Goal: Task Accomplishment & Management: Manage account settings

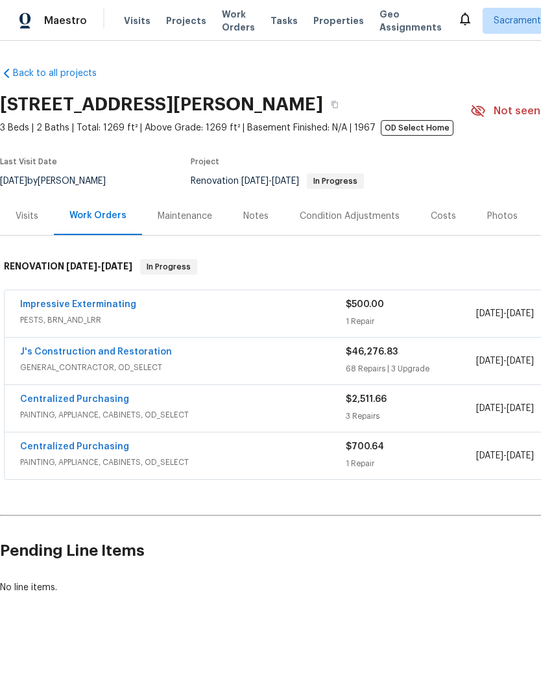
click at [53, 348] on link "J's Construction and Restoration" at bounding box center [96, 351] width 152 height 9
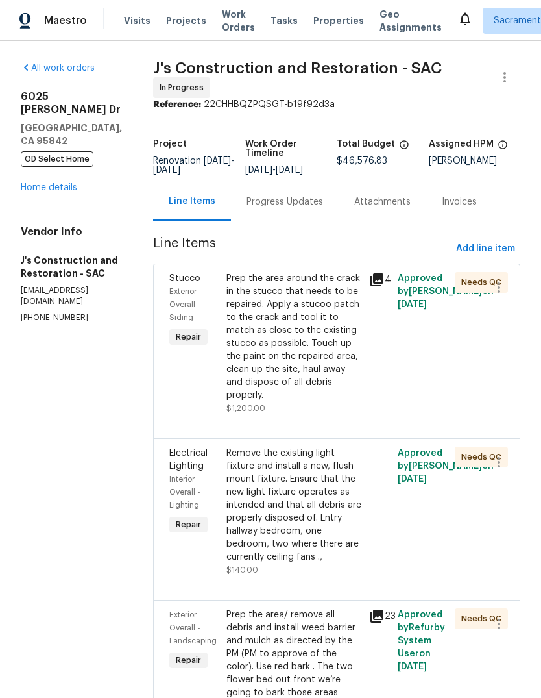
click at [44, 183] on link "Home details" at bounding box center [49, 187] width 56 height 9
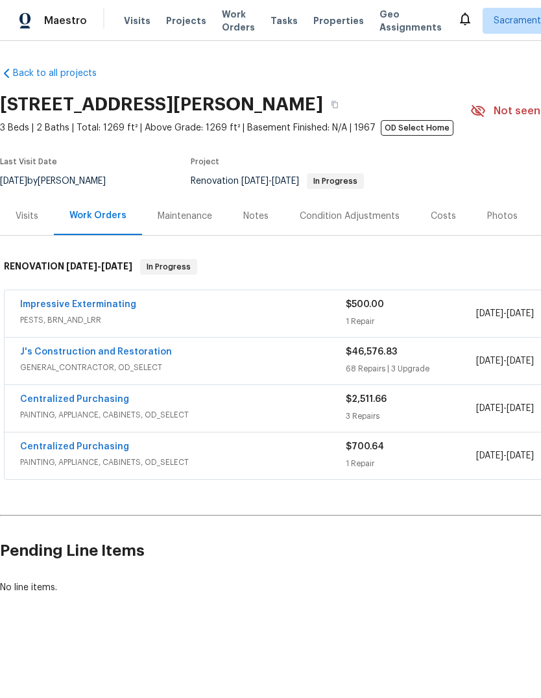
click at [248, 214] on div "Notes" at bounding box center [255, 216] width 25 height 13
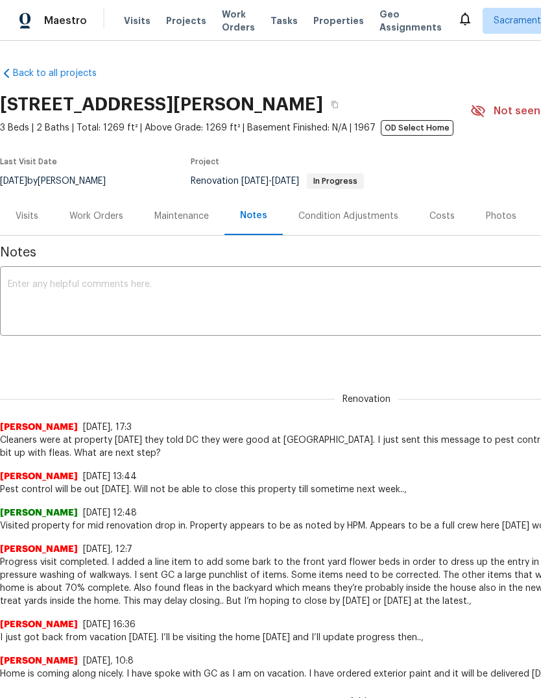
click at [19, 288] on textarea at bounding box center [367, 302] width 718 height 45
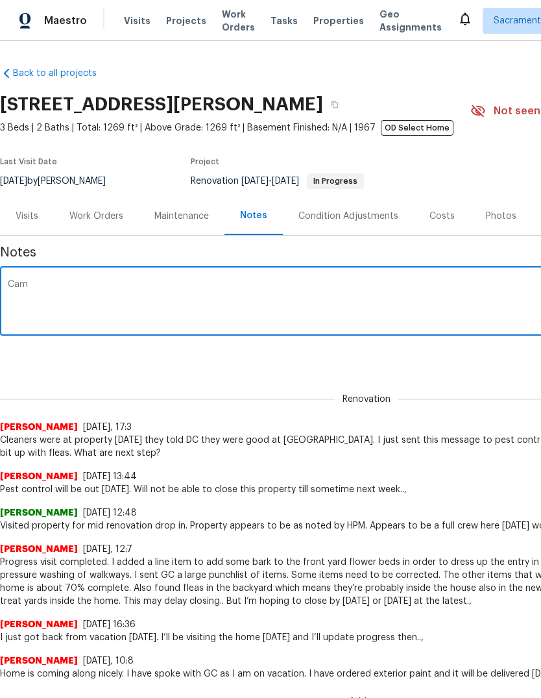
type textarea "Came"
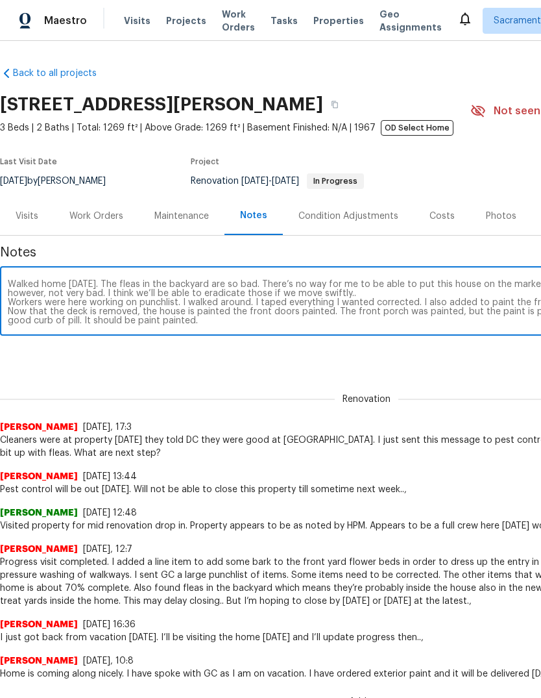
click at [45, 321] on textarea "Walked home today. The fleas in the backyard are so bad. There’s no way for me …" at bounding box center [367, 302] width 718 height 45
click at [50, 314] on textarea "Walked home today. The fleas in the backyard are so bad. There’s no way for me …" at bounding box center [367, 302] width 718 height 45
click at [191, 325] on textarea "Walked home today. The fleas in the backyard are so bad. There’s no way for me …" at bounding box center [367, 302] width 718 height 45
click at [56, 320] on textarea "Walked home today. The fleas in the backyard are so bad. There’s no way for me …" at bounding box center [367, 302] width 718 height 45
click at [188, 325] on textarea "Walked home today. The fleas in the backyard are so bad. There’s no way for me …" at bounding box center [367, 302] width 718 height 45
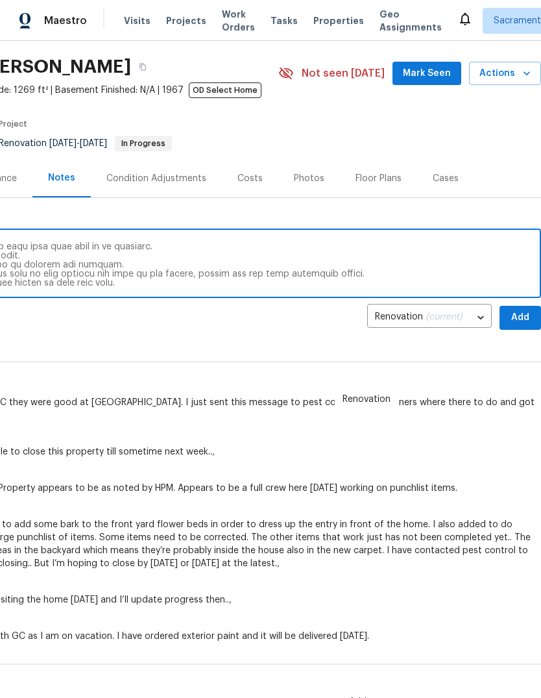
scroll to position [38, 192]
type textarea "Walked home today. The fleas in the backyard are so bad. There’s no way for me …"
click at [520, 317] on span "Add" at bounding box center [520, 318] width 21 height 16
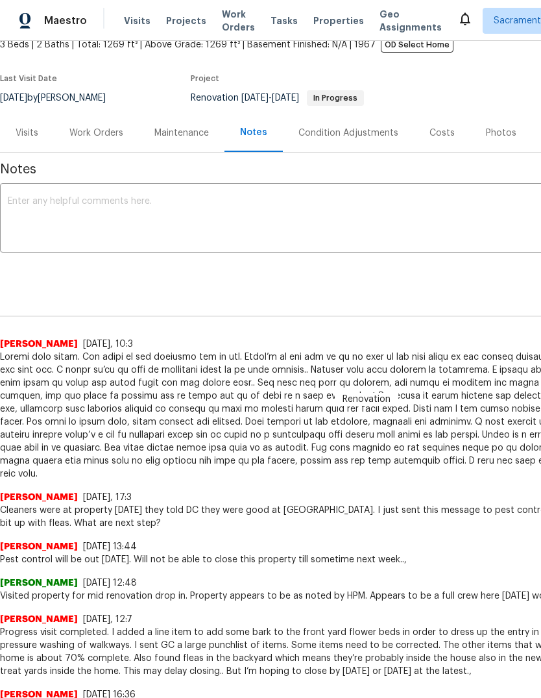
scroll to position [85, 0]
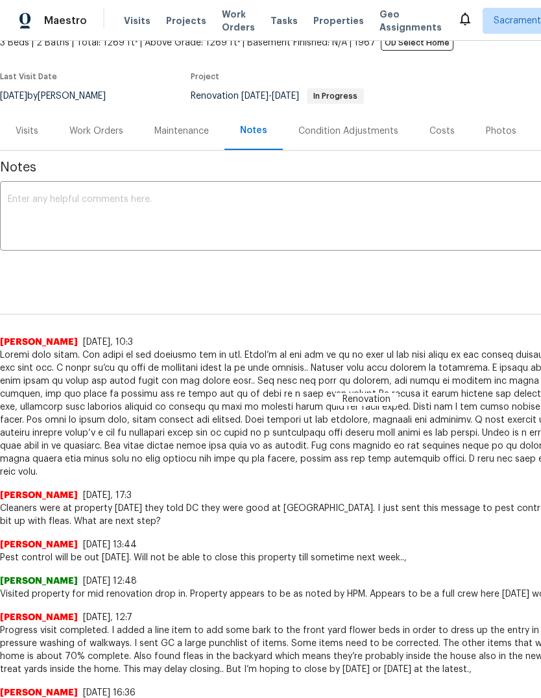
click at [95, 125] on div "Work Orders" at bounding box center [96, 131] width 54 height 13
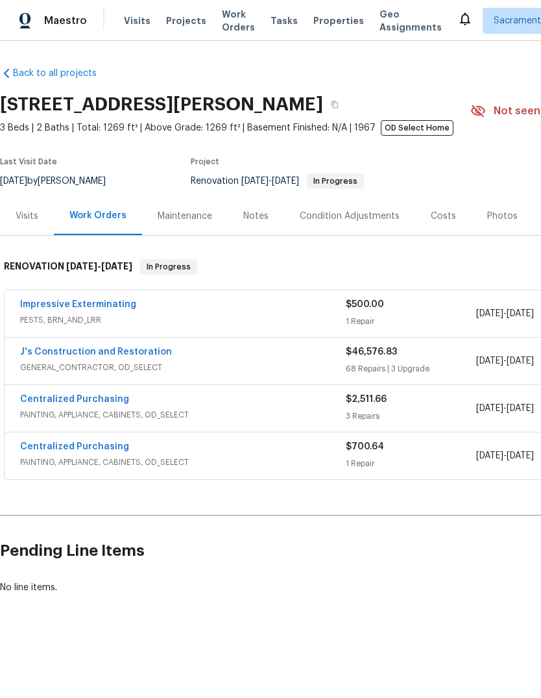
click at [50, 308] on link "Impressive Exterminating" at bounding box center [78, 304] width 116 height 9
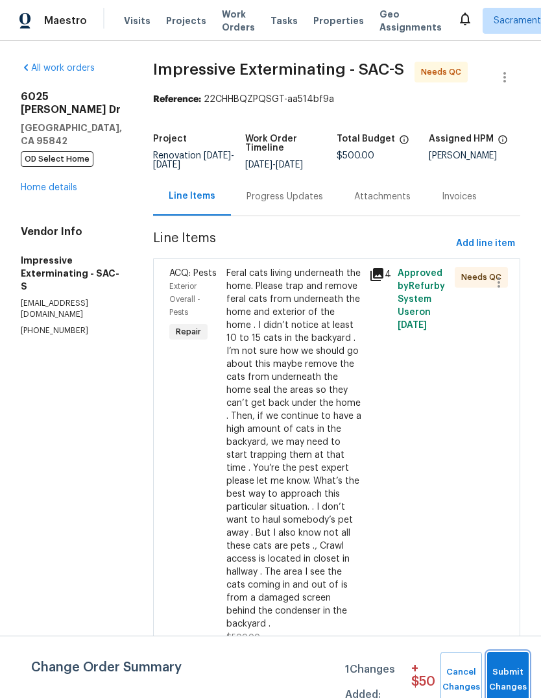
click at [518, 674] on span "Submit Changes" at bounding box center [508, 680] width 29 height 30
click at [517, 674] on span "Submit Changes" at bounding box center [508, 680] width 29 height 30
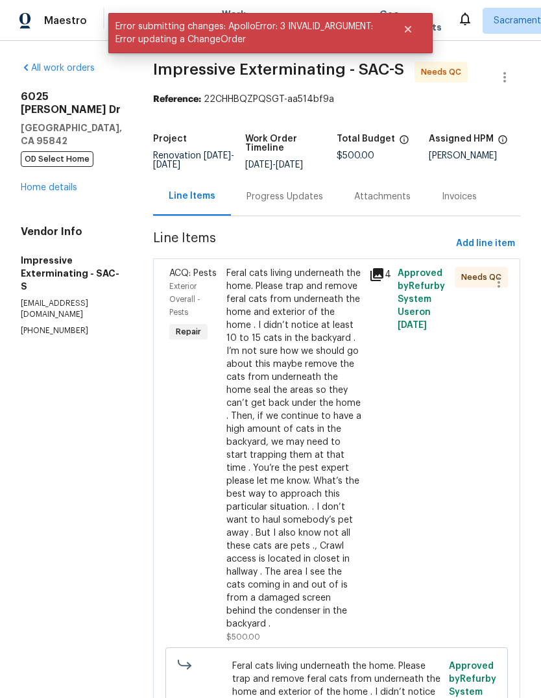
click at [315, 190] on div "Progress Updates" at bounding box center [285, 196] width 108 height 38
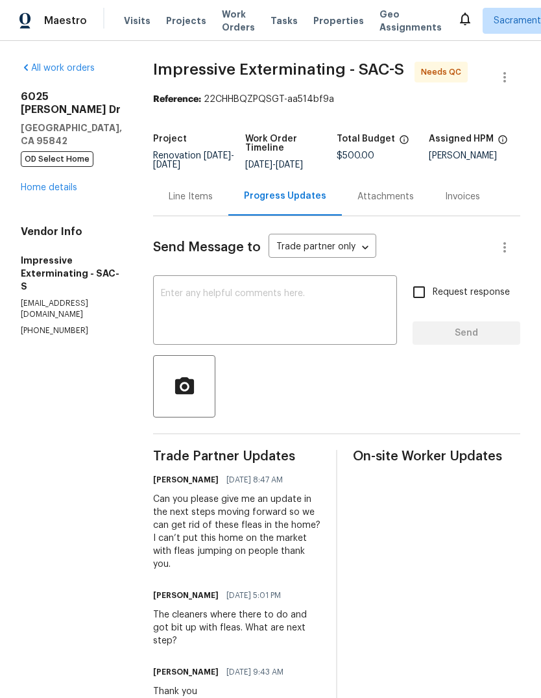
click at [186, 292] on textarea at bounding box center [275, 311] width 229 height 45
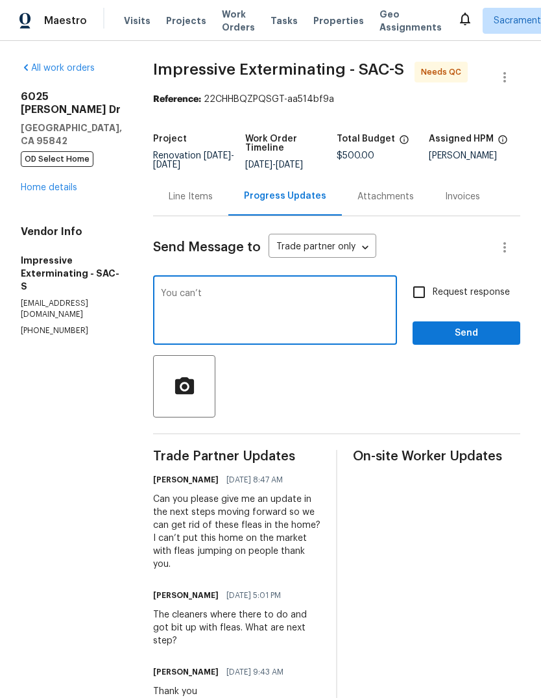
type textarea "You"
type textarea "You can’t walk in the backyard with their outer angles being covered.,"
click at [424, 293] on input "Request response" at bounding box center [419, 292] width 27 height 27
checkbox input "true"
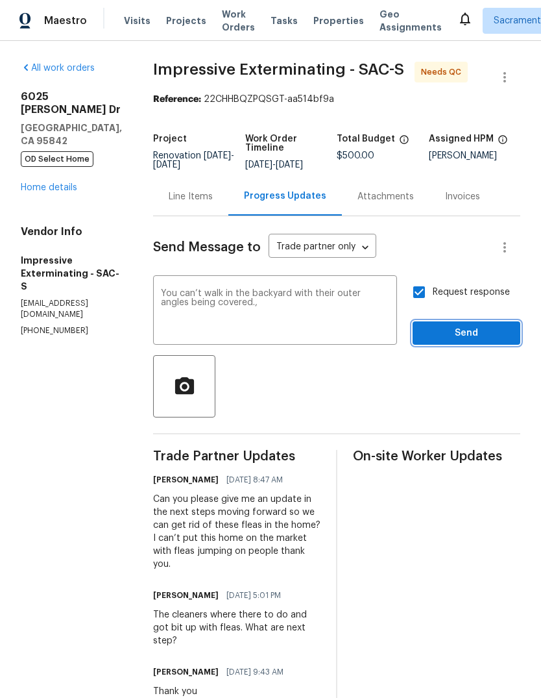
click at [462, 331] on span "Send" at bounding box center [466, 333] width 87 height 16
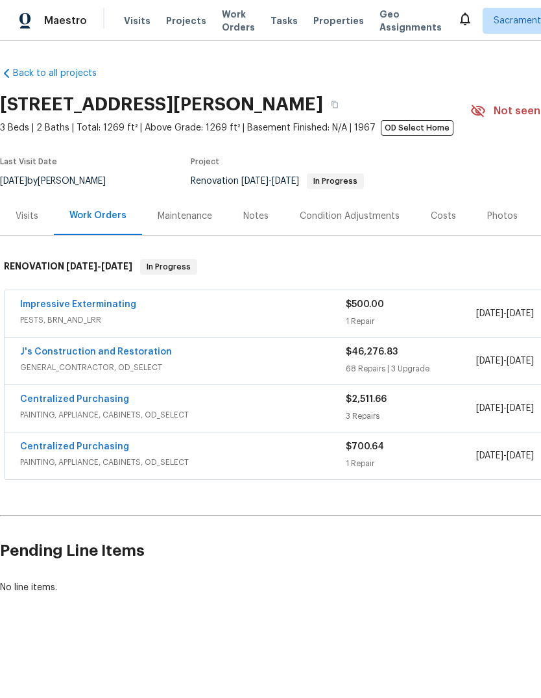
click at [75, 354] on link "J's Construction and Restoration" at bounding box center [96, 351] width 152 height 9
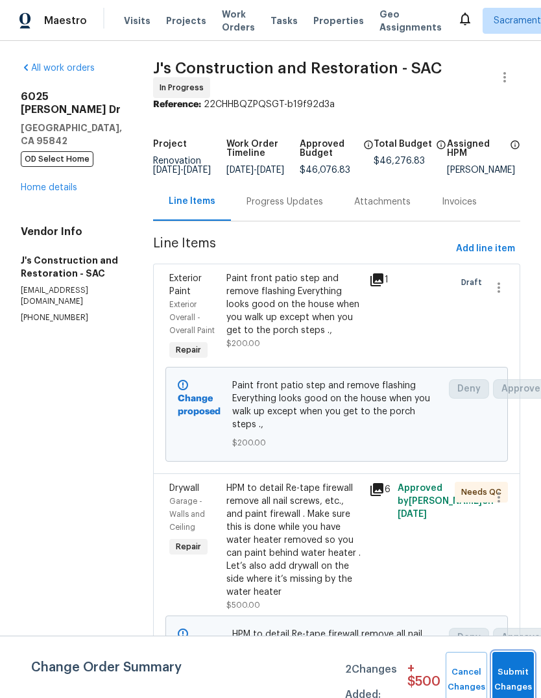
click at [512, 673] on button "Submit Changes" at bounding box center [514, 680] width 42 height 56
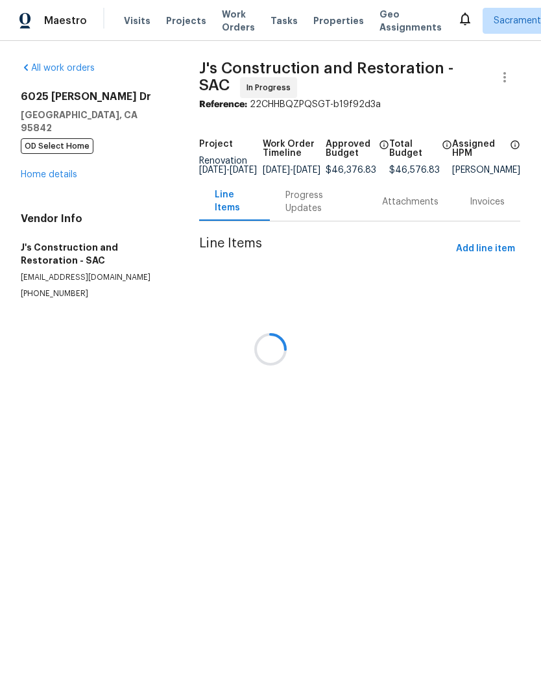
click at [43, 165] on div at bounding box center [270, 349] width 541 height 698
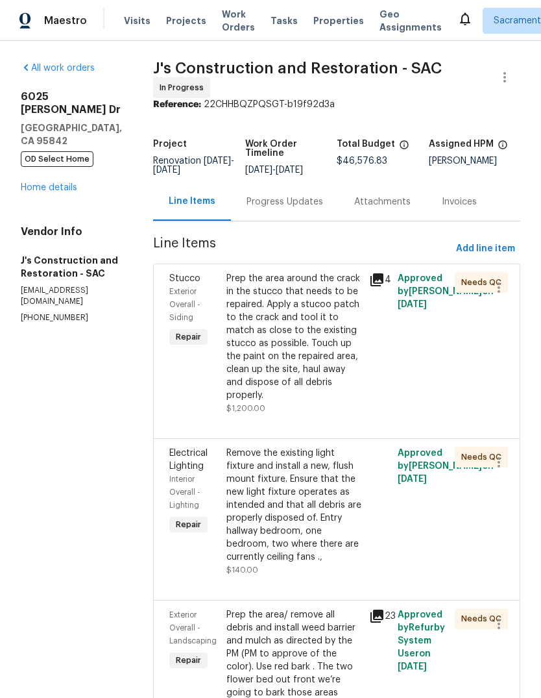
click at [39, 183] on link "Home details" at bounding box center [49, 187] width 56 height 9
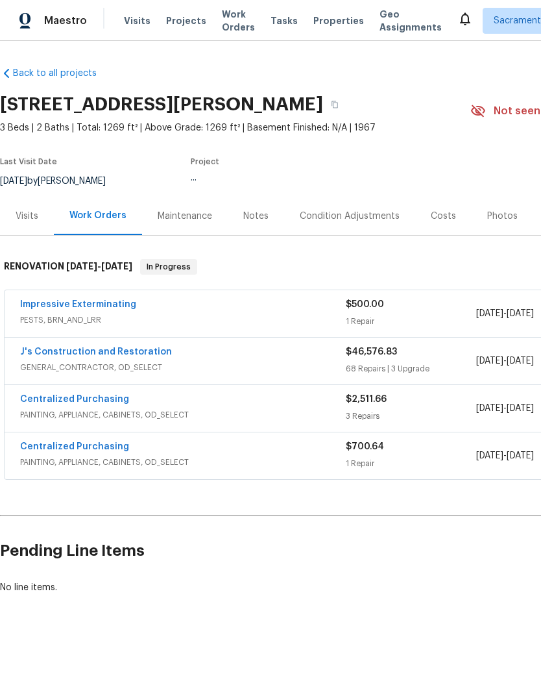
click at [369, 215] on div "Condition Adjustments" at bounding box center [350, 216] width 100 height 13
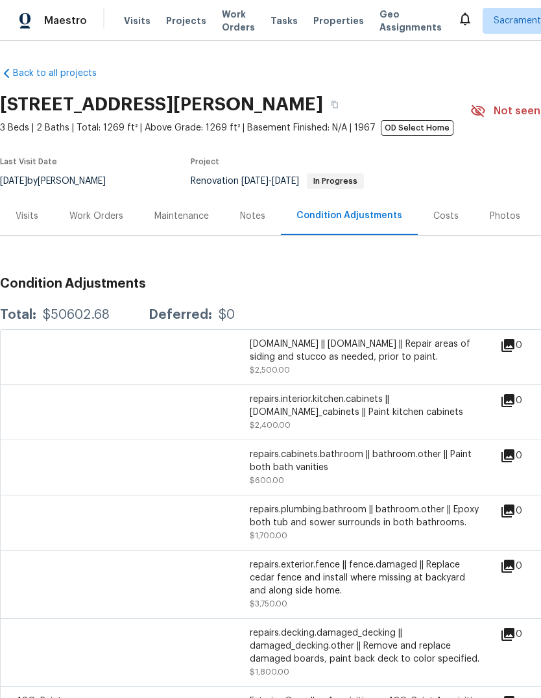
click at [440, 216] on div "Costs" at bounding box center [446, 216] width 25 height 13
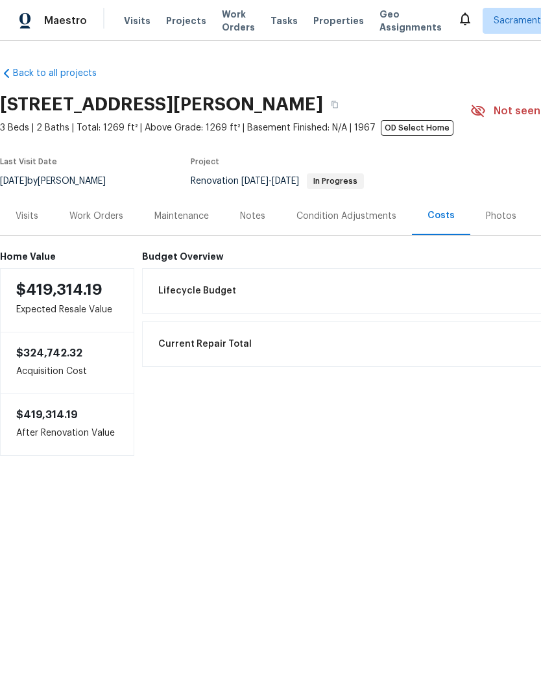
copy h2 "6025 Brett Dr, Sacramento, CA 95842"
click at [139, 23] on span "Visits" at bounding box center [137, 20] width 27 height 13
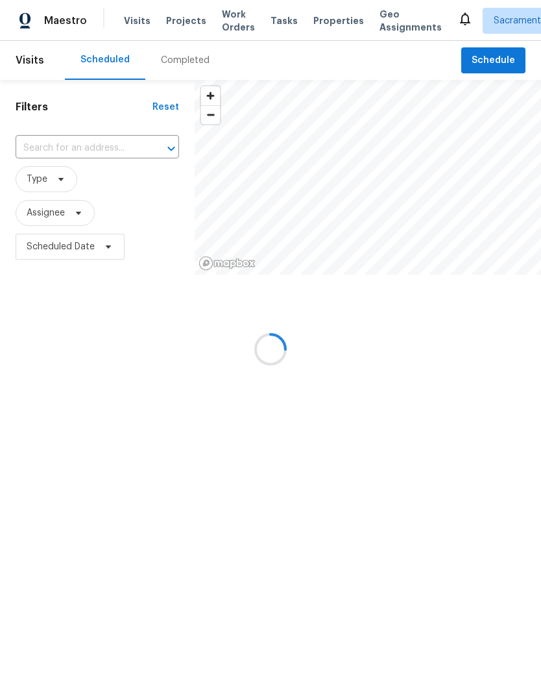
click at [86, 140] on div at bounding box center [270, 349] width 541 height 698
click at [75, 143] on div at bounding box center [270, 349] width 541 height 698
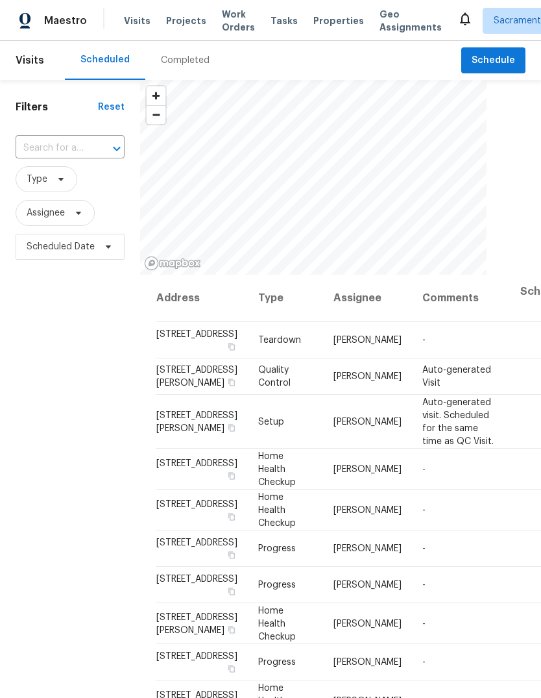
click at [69, 142] on input "text" at bounding box center [52, 148] width 73 height 20
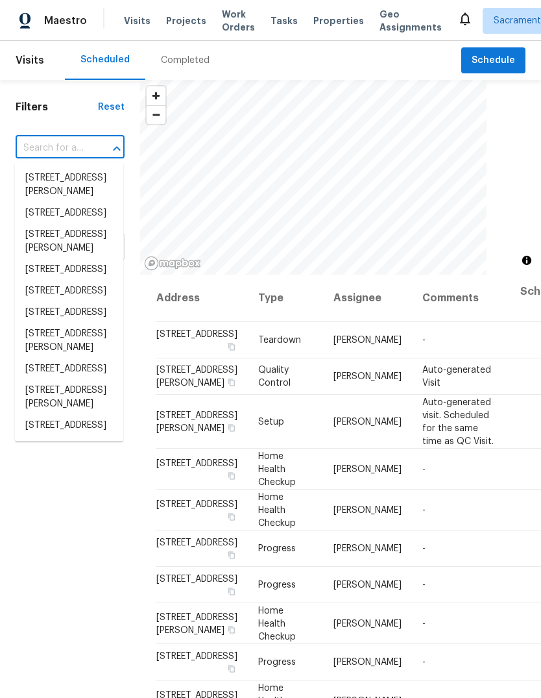
click at [68, 143] on input "text" at bounding box center [52, 148] width 73 height 20
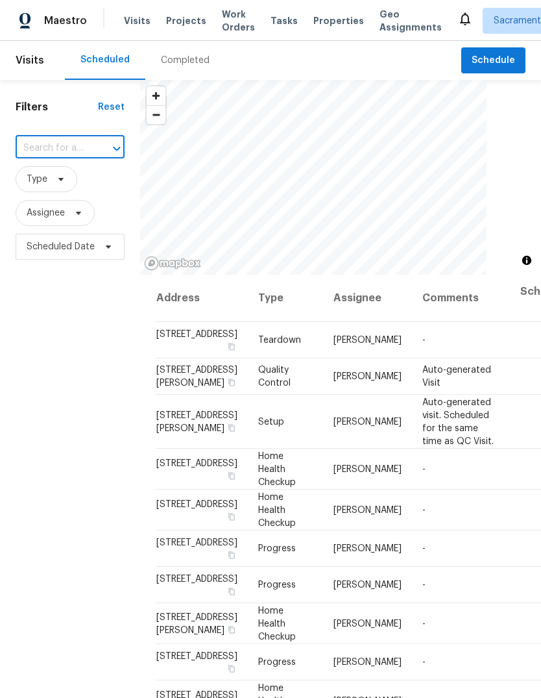
paste input "6025 Brett Dr, Sacramento, CA 95842"
type input "6025 Brett Dr, Sacramento, CA 95842"
click at [46, 188] on li "6025 Brett Dr, Sacramento, CA 95842" at bounding box center [69, 185] width 108 height 35
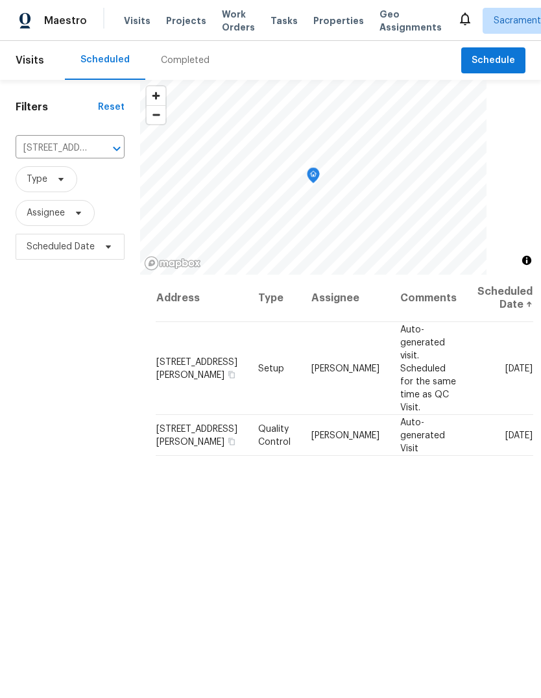
click at [484, 65] on span "Schedule" at bounding box center [493, 61] width 43 height 16
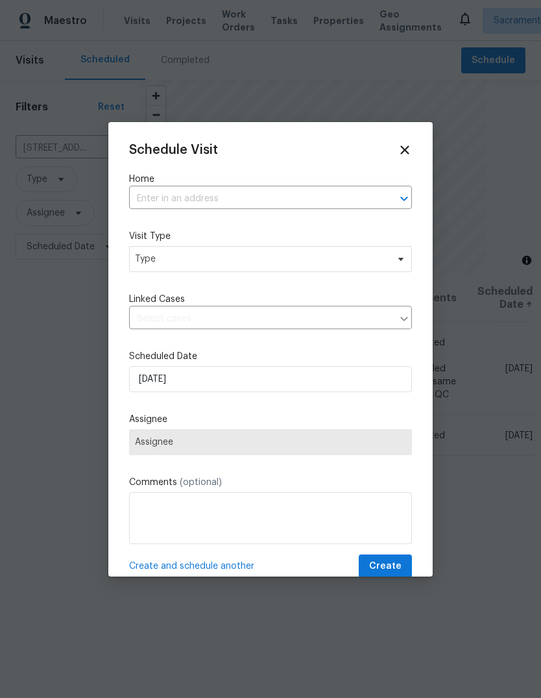
click at [236, 197] on input "text" at bounding box center [252, 199] width 247 height 20
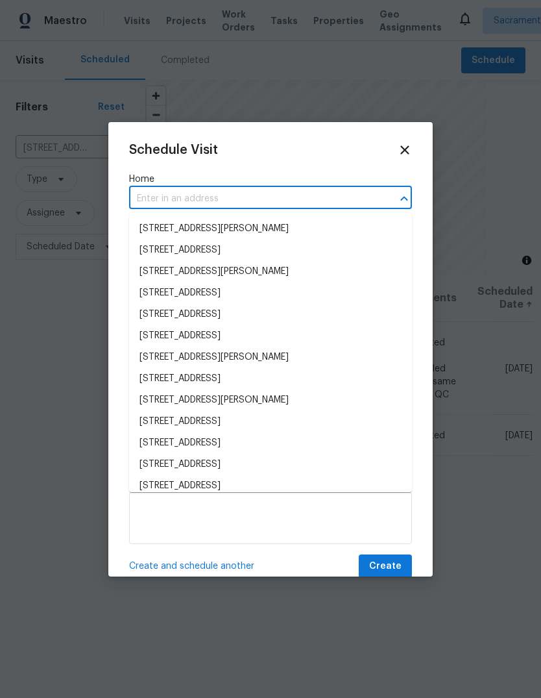
click at [244, 199] on input "text" at bounding box center [252, 199] width 247 height 20
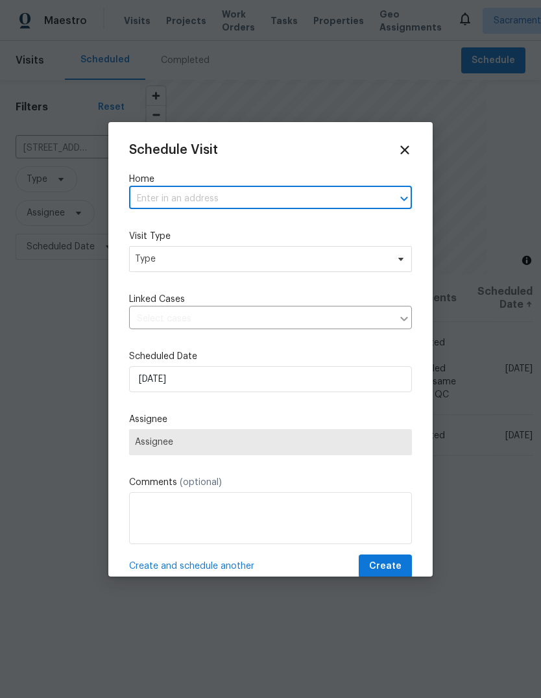
paste input "6025 Brett Dr, Sacramento, CA 95842"
type input "6025 Brett Dr, Sacramento, CA 95842"
click at [287, 232] on li "6025 Brett Dr, Sacramento, CA 95842" at bounding box center [270, 228] width 283 height 21
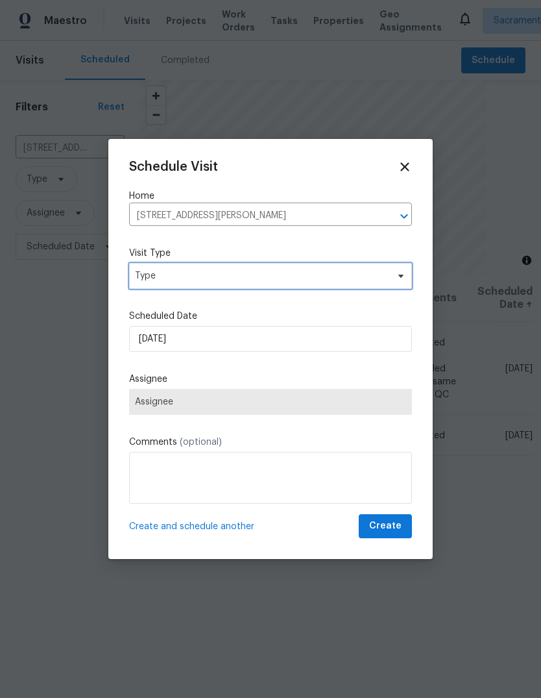
click at [247, 273] on span "Type" at bounding box center [261, 275] width 253 height 13
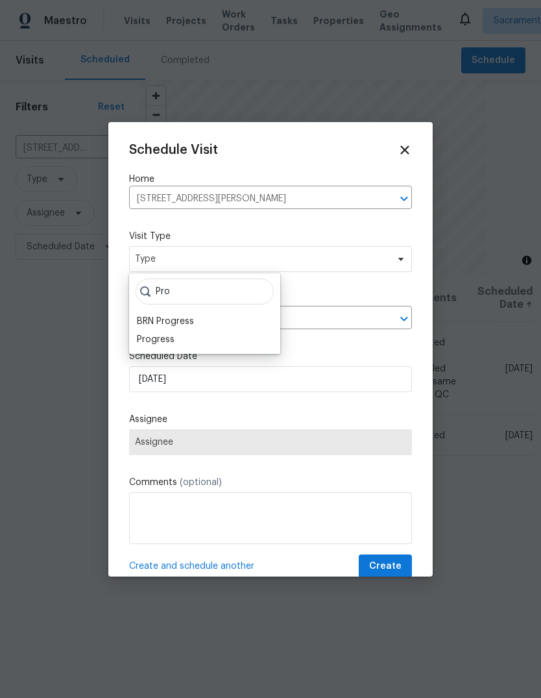
type input "Pro"
click at [172, 342] on div "Progress" at bounding box center [156, 339] width 38 height 13
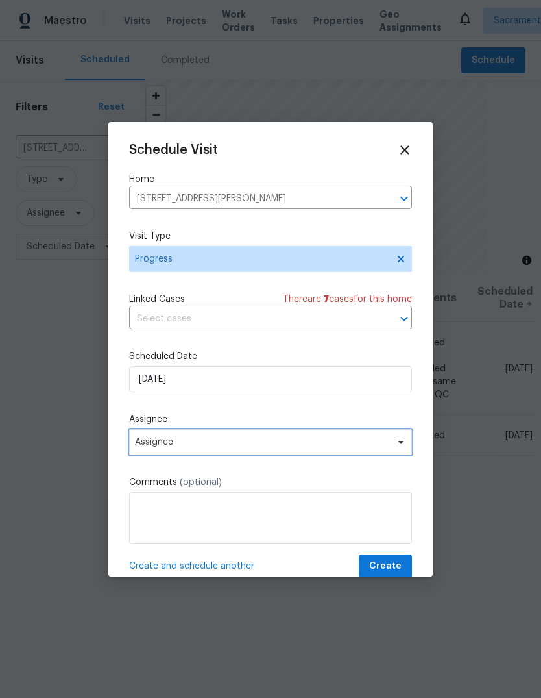
click at [401, 454] on span "Assignee" at bounding box center [270, 442] width 283 height 26
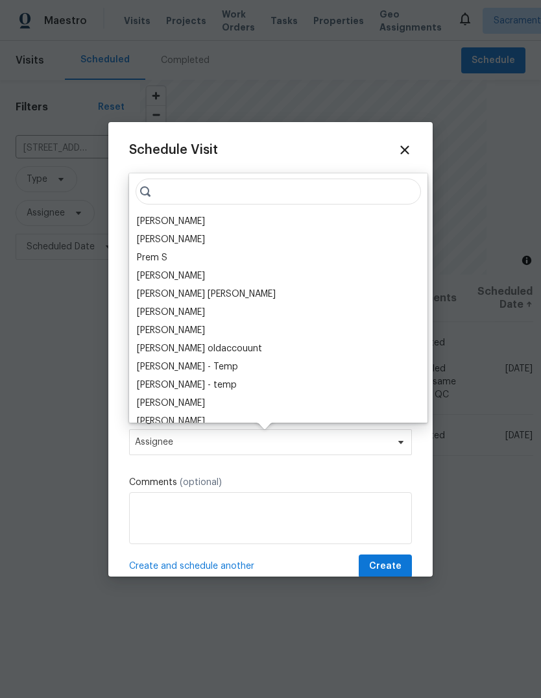
click at [205, 225] on div "[PERSON_NAME]" at bounding box center [171, 221] width 68 height 13
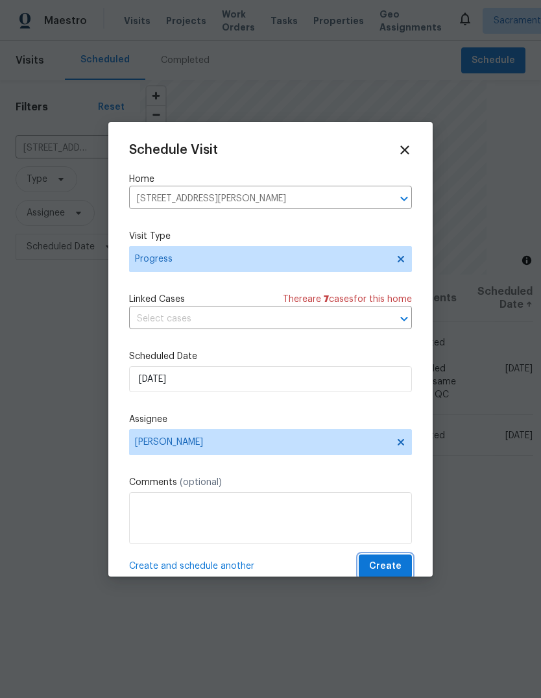
click at [401, 568] on span "Create" at bounding box center [385, 566] width 32 height 16
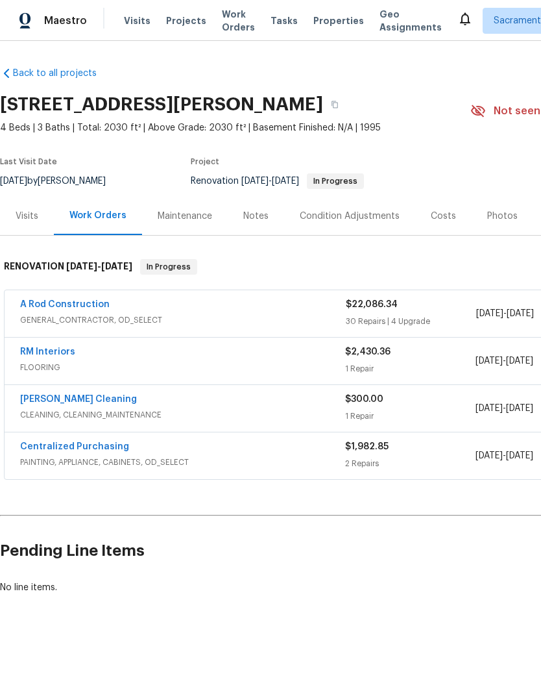
click at [35, 302] on link "A Rod Construction" at bounding box center [65, 304] width 90 height 9
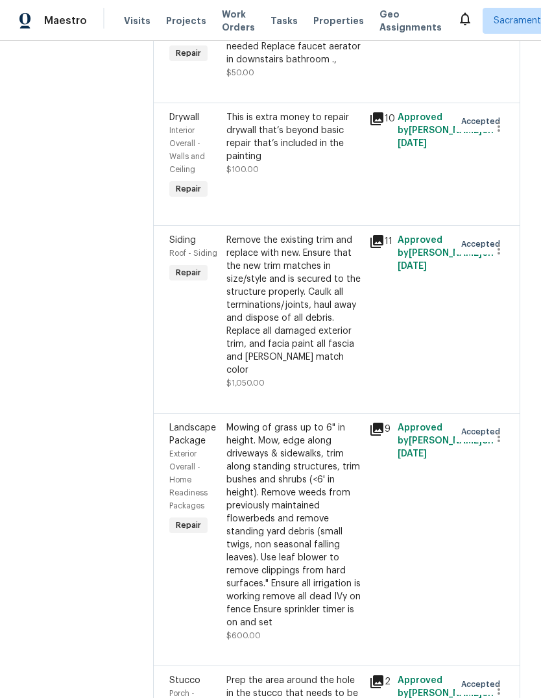
scroll to position [2885, 0]
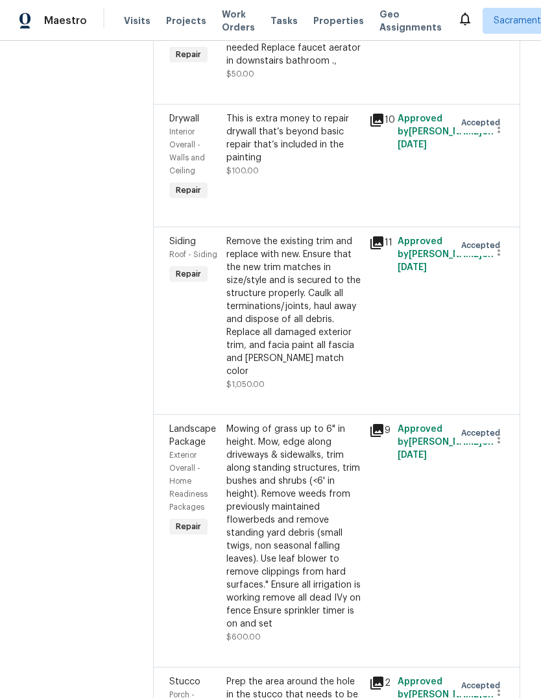
click at [314, 378] on div "Remove the existing trim and replace with new. Ensure that the new trim matches…" at bounding box center [294, 306] width 135 height 143
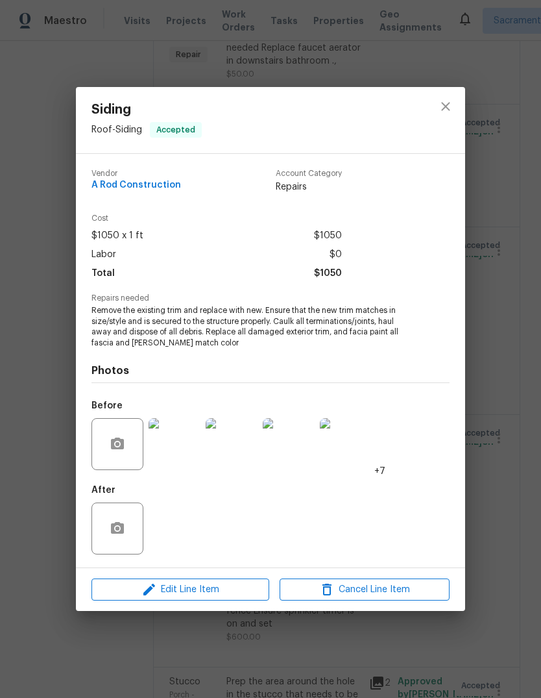
click at [171, 458] on img at bounding box center [175, 444] width 52 height 52
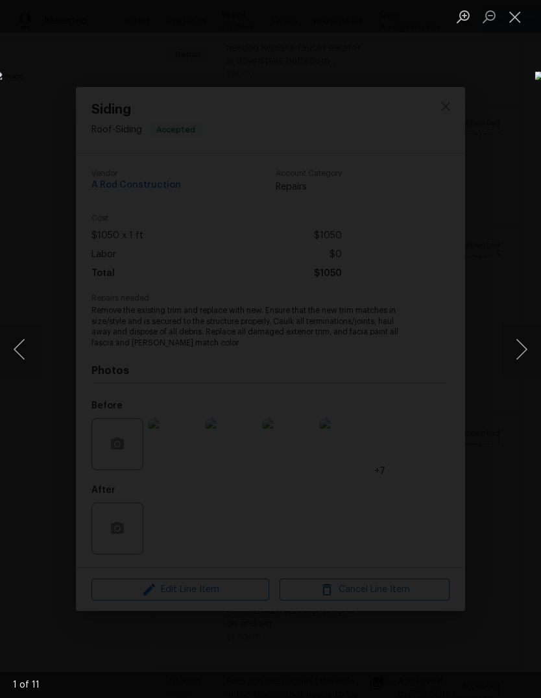
click at [524, 345] on button "Next image" at bounding box center [522, 349] width 39 height 52
click at [516, 362] on button "Next image" at bounding box center [522, 349] width 39 height 52
click at [519, 369] on button "Next image" at bounding box center [522, 349] width 39 height 52
click at [521, 353] on button "Next image" at bounding box center [522, 349] width 39 height 52
click at [520, 16] on button "Close lightbox" at bounding box center [516, 16] width 26 height 23
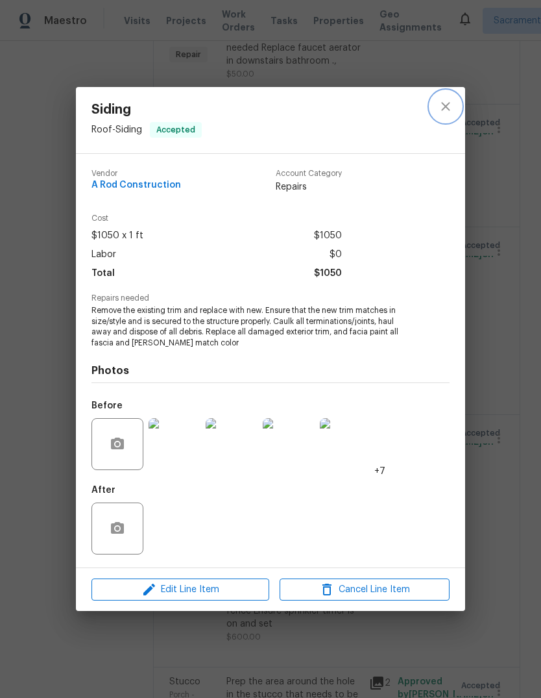
click at [453, 110] on icon "close" at bounding box center [446, 107] width 16 height 16
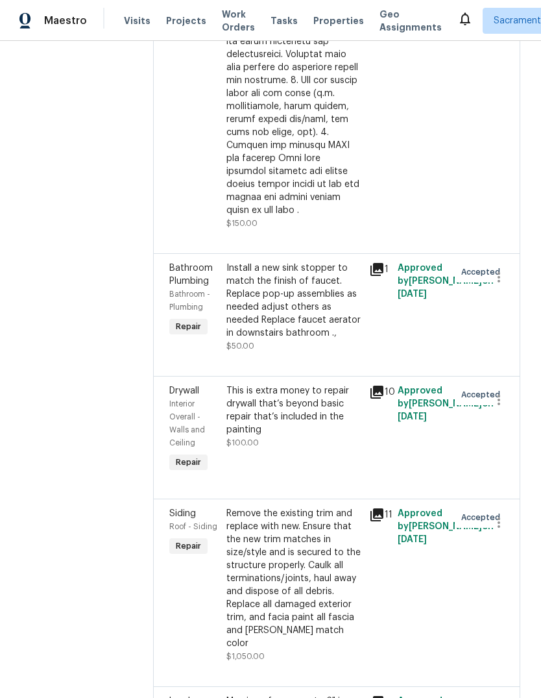
scroll to position [2626, 0]
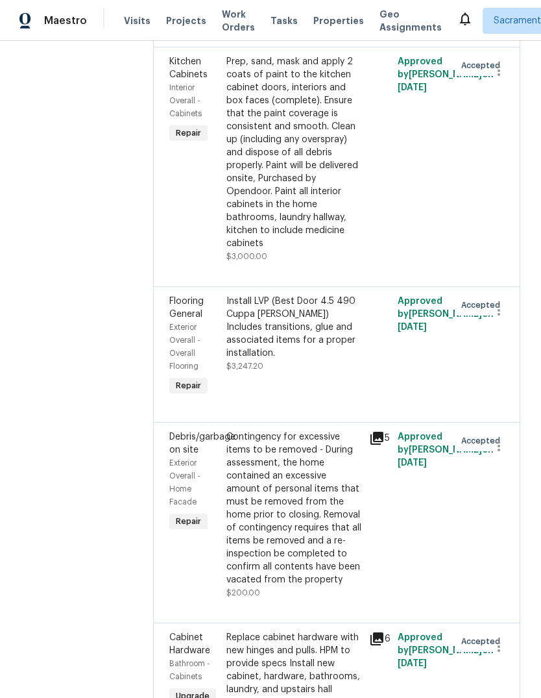
scroll to position [1582, 0]
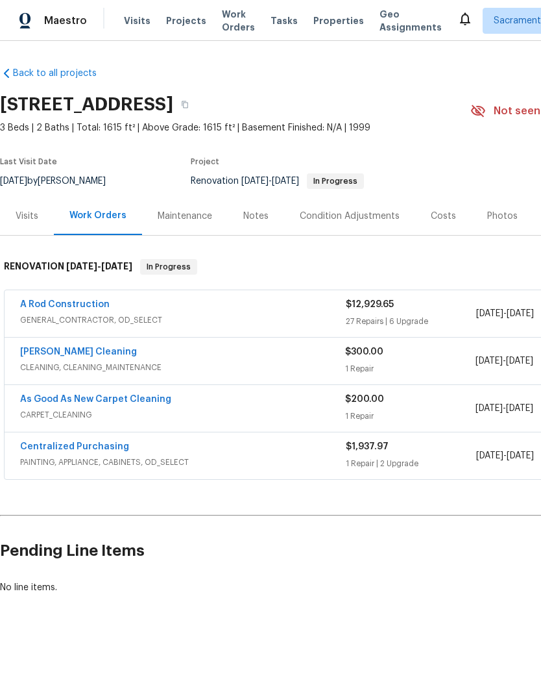
click at [38, 308] on link "A Rod Construction" at bounding box center [65, 304] width 90 height 9
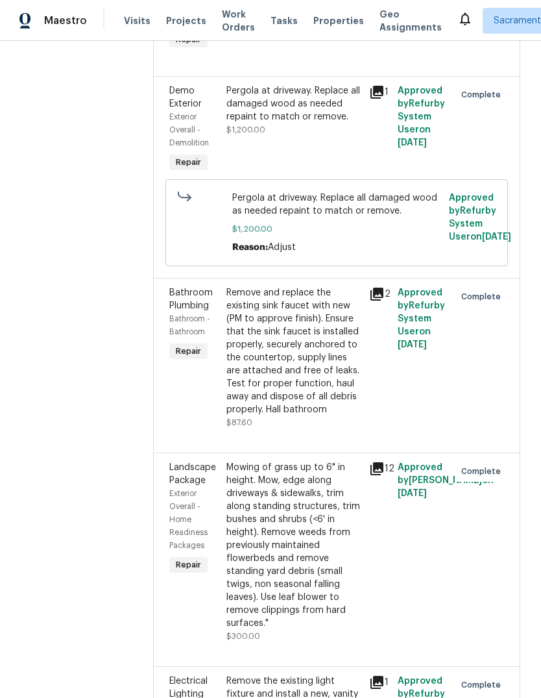
scroll to position [2898, 0]
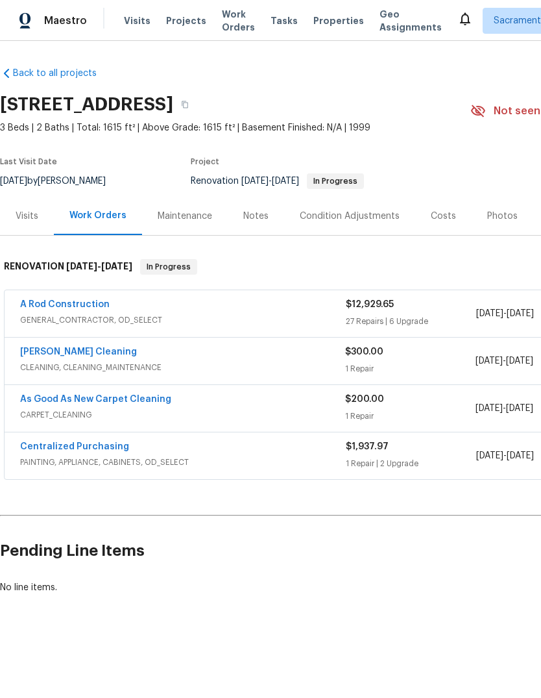
click at [436, 216] on div "Costs" at bounding box center [443, 216] width 25 height 13
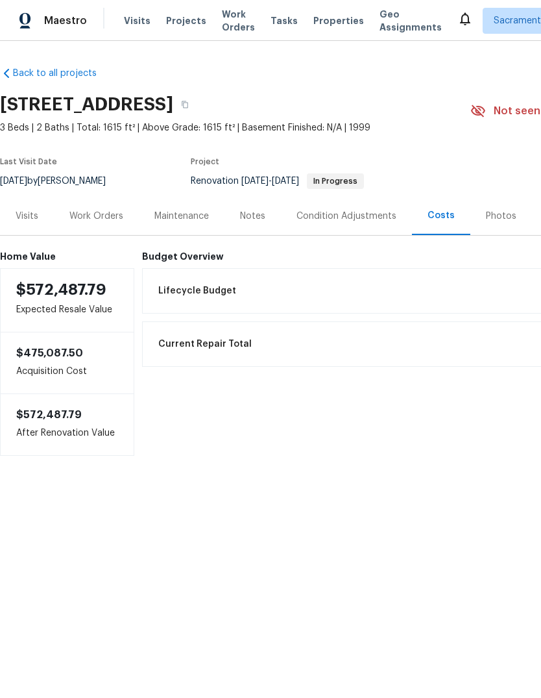
click at [164, 254] on h6 "Budget Overview" at bounding box center [438, 256] width 592 height 10
click at [160, 249] on div "Home Value $572,487.79 Expected Resale Value $475,087.50 Acquisition Cost $572,…" at bounding box center [367, 346] width 734 height 220
click at [179, 286] on span "Lifecycle Budget" at bounding box center [197, 290] width 78 height 13
click at [99, 207] on div "Work Orders" at bounding box center [96, 216] width 85 height 38
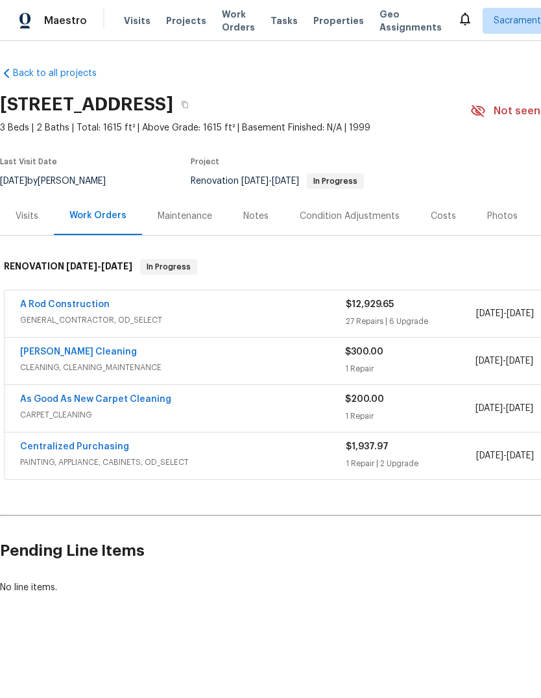
click at [85, 302] on link "A Rod Construction" at bounding box center [65, 304] width 90 height 9
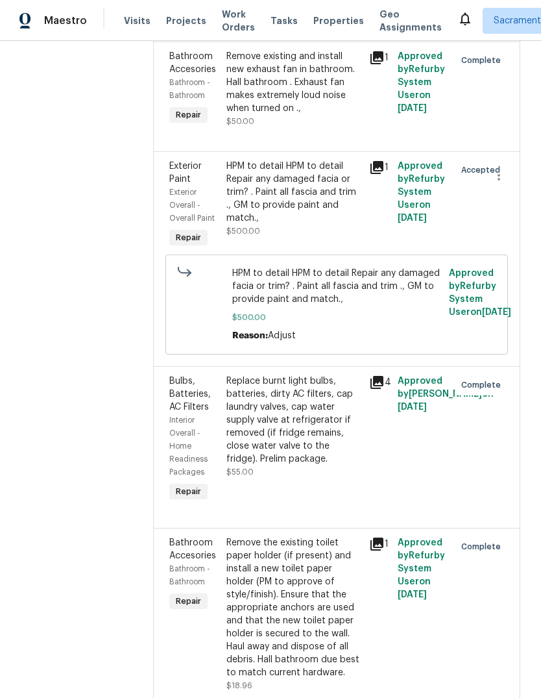
scroll to position [5371, 0]
click at [303, 224] on div "HPM to detail HPM to detail Repair any damaged facia or trim? . Paint all fasci…" at bounding box center [294, 191] width 135 height 65
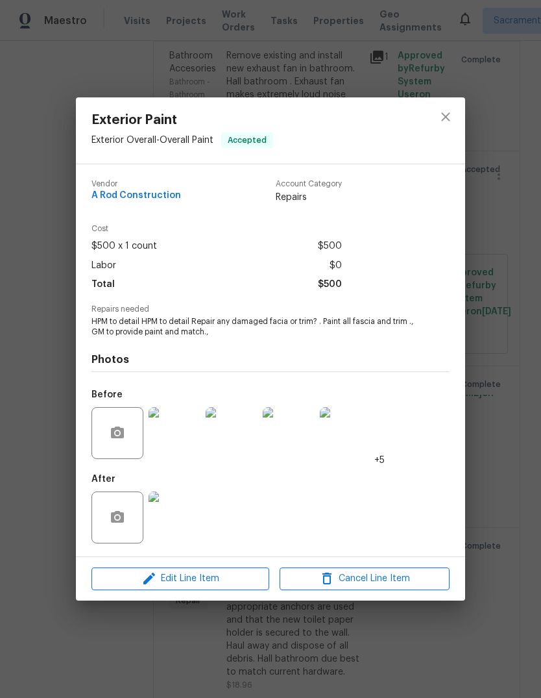
click at [169, 434] on img at bounding box center [175, 433] width 52 height 52
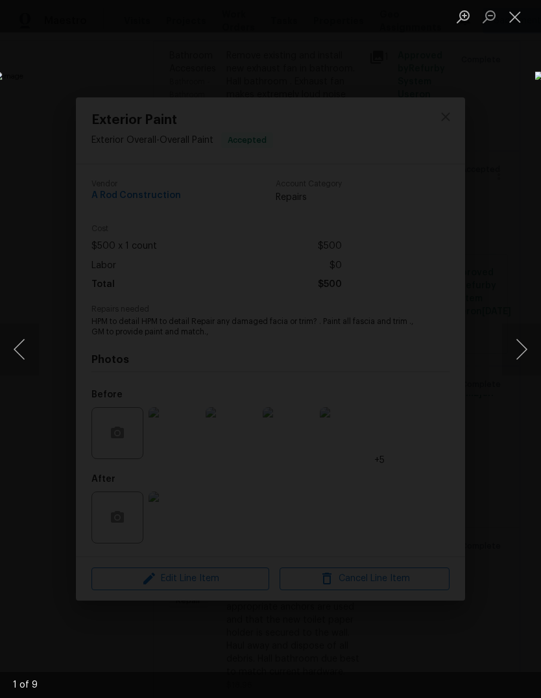
click at [516, 352] on button "Next image" at bounding box center [522, 349] width 39 height 52
click at [518, 353] on button "Next image" at bounding box center [522, 349] width 39 height 52
click at [523, 347] on button "Next image" at bounding box center [522, 349] width 39 height 52
click at [519, 351] on button "Next image" at bounding box center [522, 349] width 39 height 52
click at [520, 353] on button "Next image" at bounding box center [522, 349] width 39 height 52
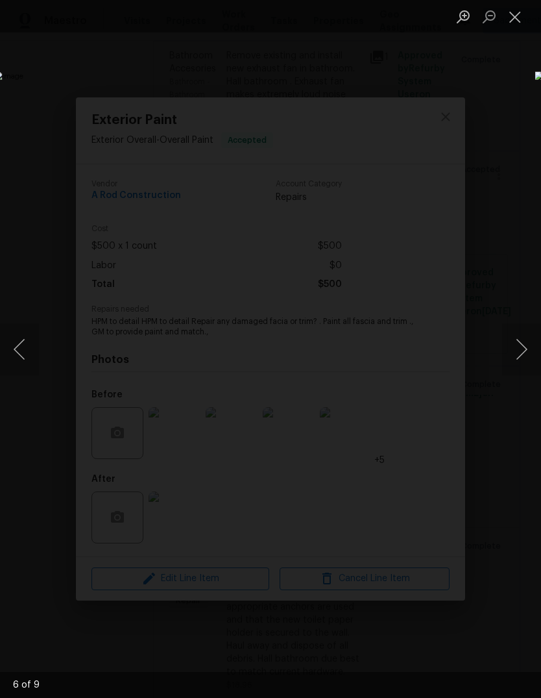
click at [521, 356] on button "Next image" at bounding box center [522, 349] width 39 height 52
click at [523, 358] on button "Next image" at bounding box center [522, 349] width 39 height 52
click at [521, 362] on button "Next image" at bounding box center [522, 349] width 39 height 52
click at [516, 22] on button "Close lightbox" at bounding box center [516, 16] width 26 height 23
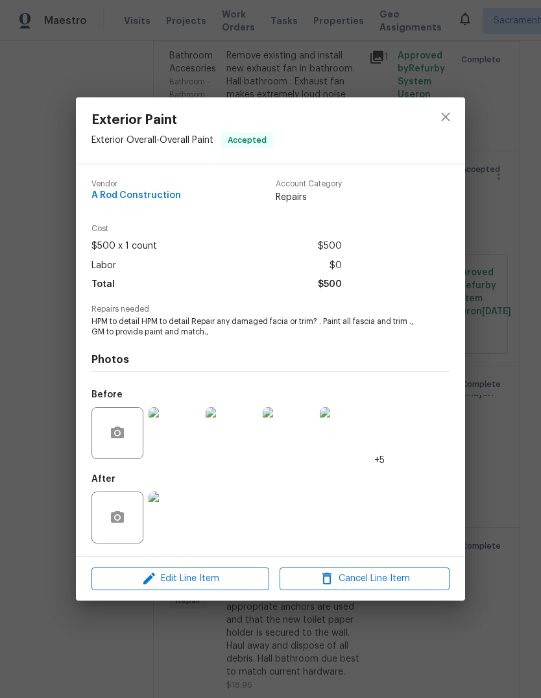
click at [123, 49] on div "Exterior Paint Exterior Overall - Overall Paint Accepted Vendor A Rod Construct…" at bounding box center [270, 349] width 541 height 698
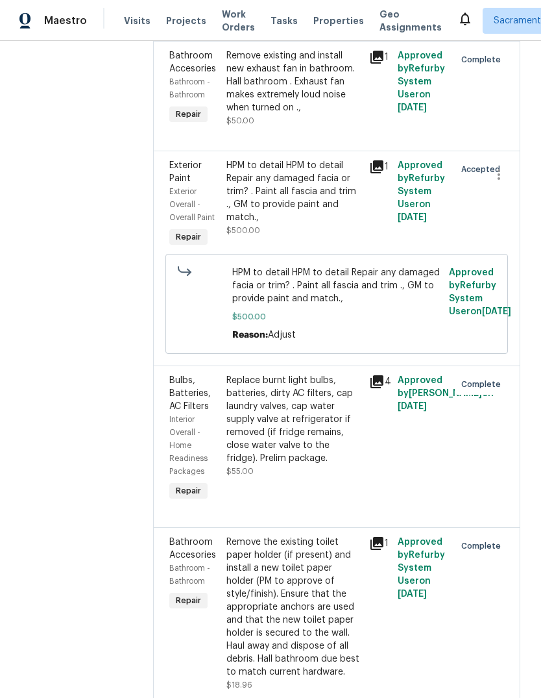
click at [136, 24] on span "Visits" at bounding box center [137, 20] width 27 height 13
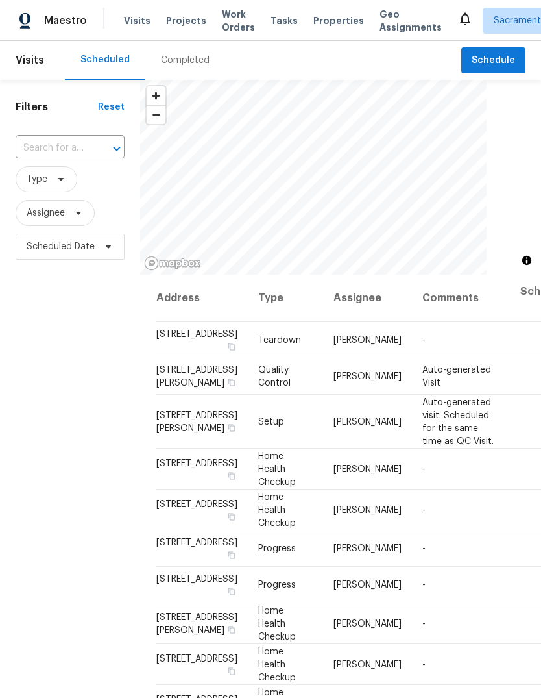
click at [76, 142] on input "text" at bounding box center [52, 148] width 73 height 20
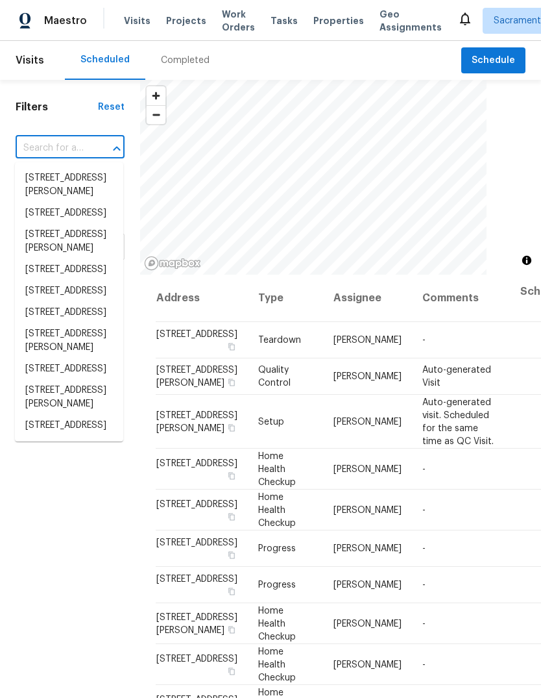
click at [62, 149] on input "text" at bounding box center [52, 148] width 73 height 20
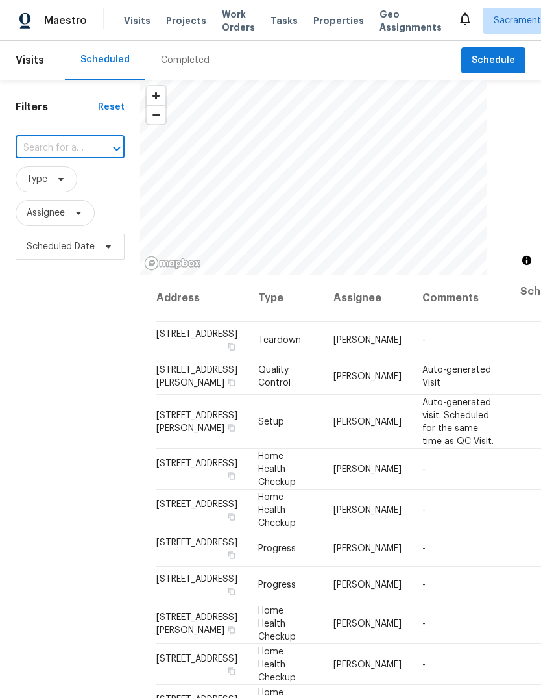
paste input "6025 Brett Dr, Sacramento, CA 95842"
type input "6025 Brett Dr, Sacramento, CA 95842"
click at [54, 192] on li "6025 Brett Dr, Sacramento, CA 95842" at bounding box center [69, 185] width 108 height 35
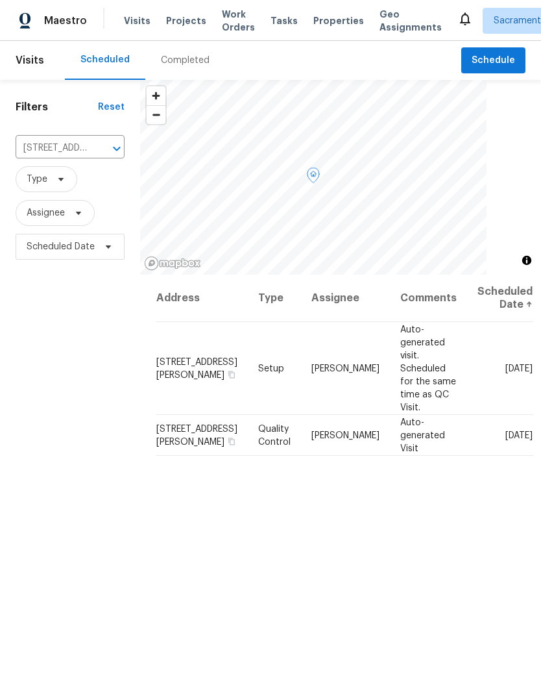
click at [0, 0] on icon at bounding box center [0, 0] width 0 height 0
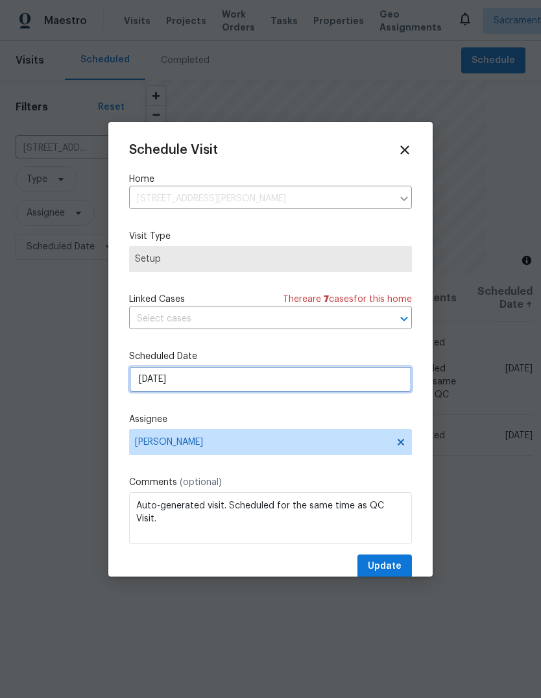
click at [297, 390] on input "9/30/2025" at bounding box center [270, 379] width 283 height 26
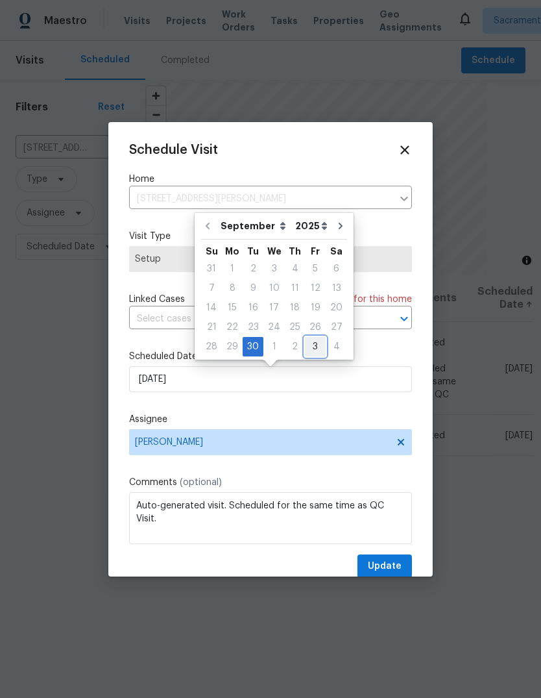
click at [314, 347] on div "3" at bounding box center [315, 347] width 21 height 18
type input "10/3/2025"
select select "9"
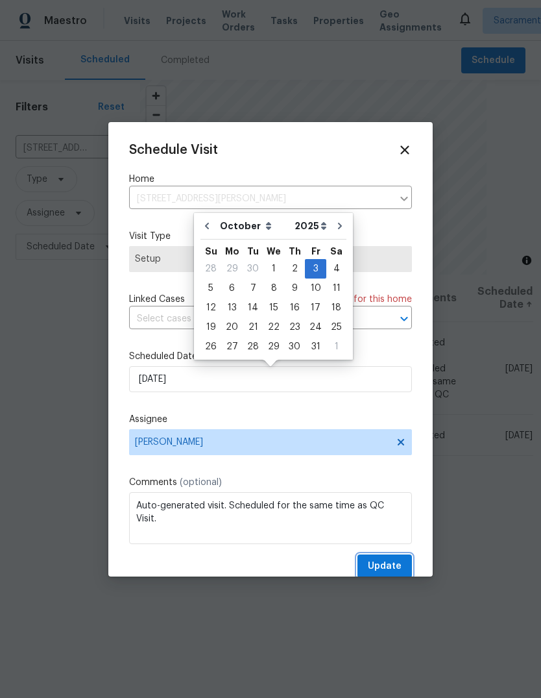
click at [386, 569] on span "Update" at bounding box center [385, 566] width 34 height 16
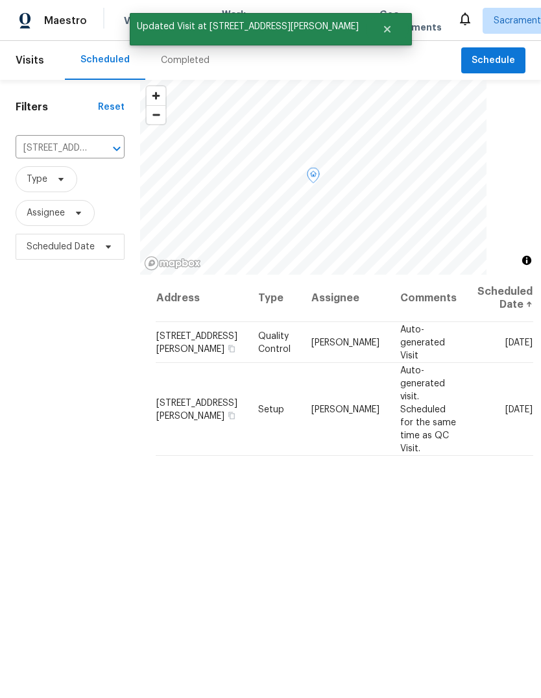
click at [0, 0] on icon at bounding box center [0, 0] width 0 height 0
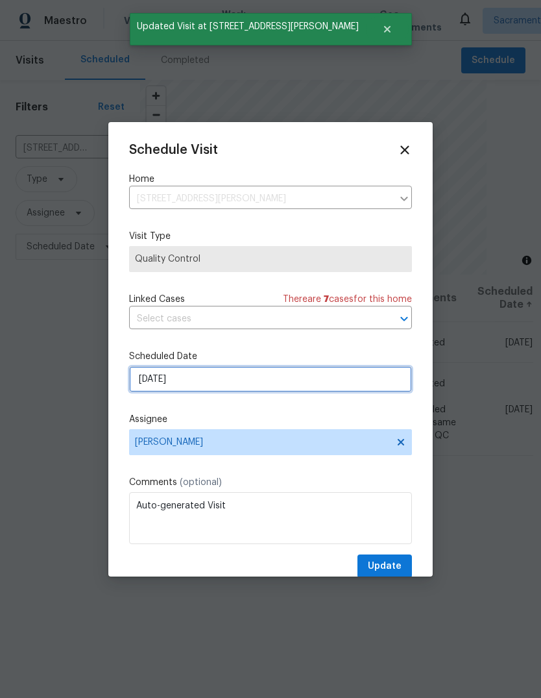
click at [304, 382] on input "9/30/2025" at bounding box center [270, 379] width 283 height 26
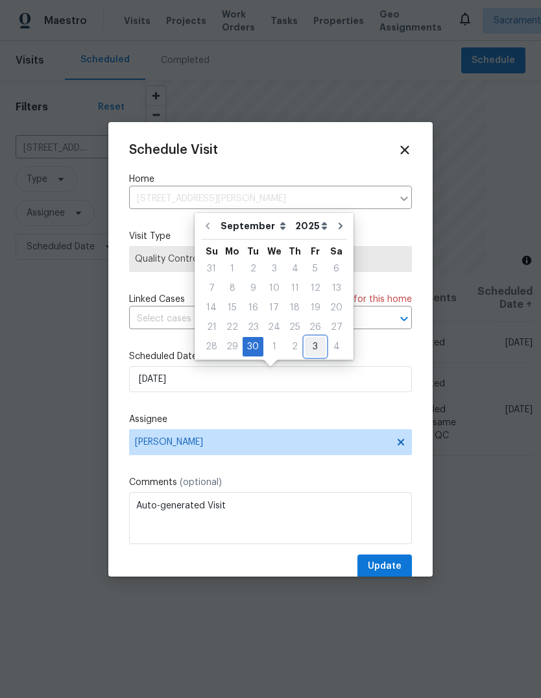
click at [312, 347] on div "3" at bounding box center [315, 347] width 21 height 18
type input "10/3/2025"
select select "9"
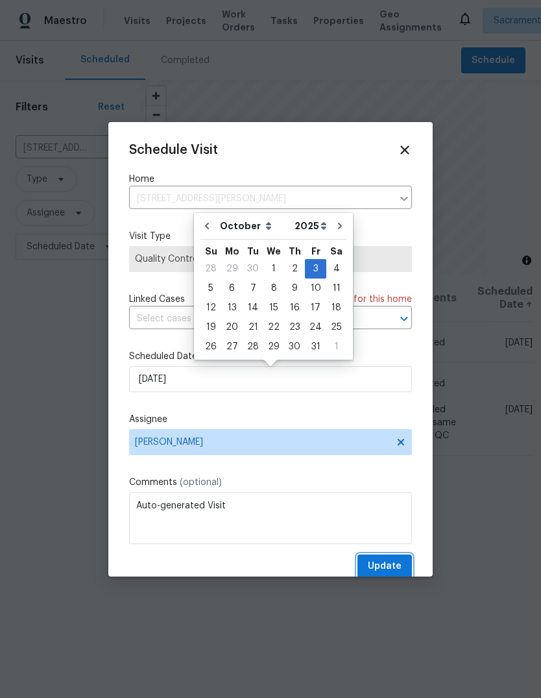
click at [397, 570] on span "Update" at bounding box center [385, 566] width 34 height 16
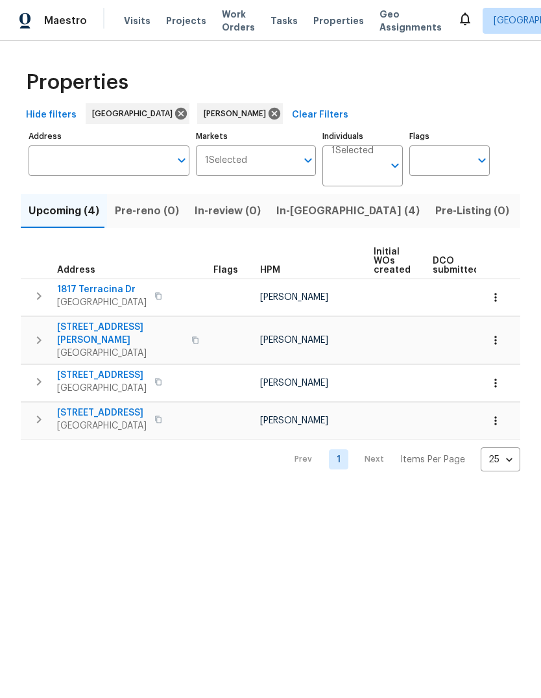
click at [525, 208] on span "Listed (11)" at bounding box center [550, 211] width 51 height 18
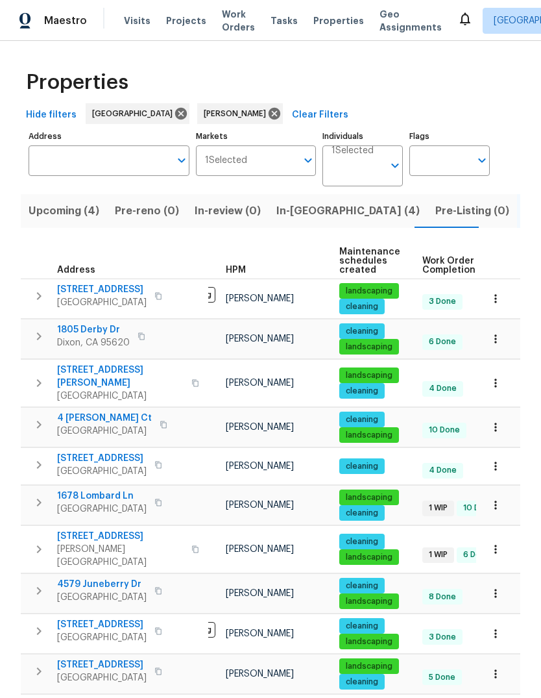
scroll to position [0, 140]
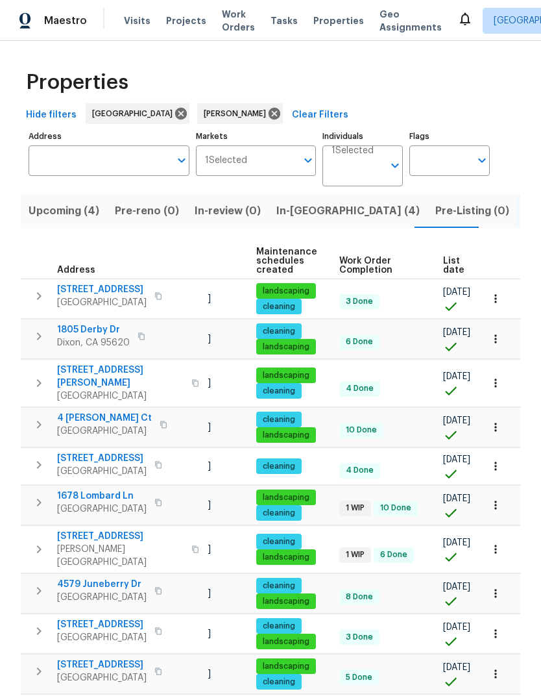
click at [422, 562] on tbody "[STREET_ADDRESS] Warehousing [PERSON_NAME] landscaping cleaning 3 Done [DATE] […" at bounding box center [225, 511] width 689 height 464
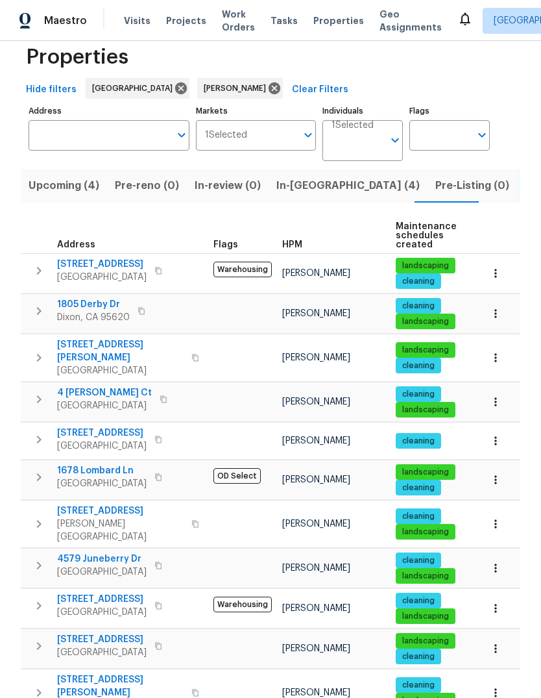
scroll to position [0, 0]
click at [81, 508] on span "[STREET_ADDRESS]" at bounding box center [120, 510] width 127 height 13
click at [82, 464] on span "1678 Lombard Ln" at bounding box center [102, 470] width 90 height 13
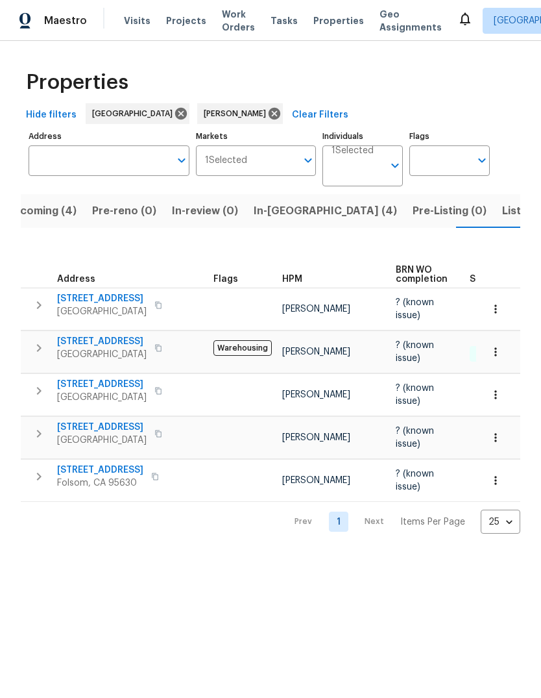
click at [69, 341] on span "5300 Euler Way" at bounding box center [102, 341] width 90 height 13
click at [275, 216] on span "In-reno (4)" at bounding box center [325, 211] width 143 height 18
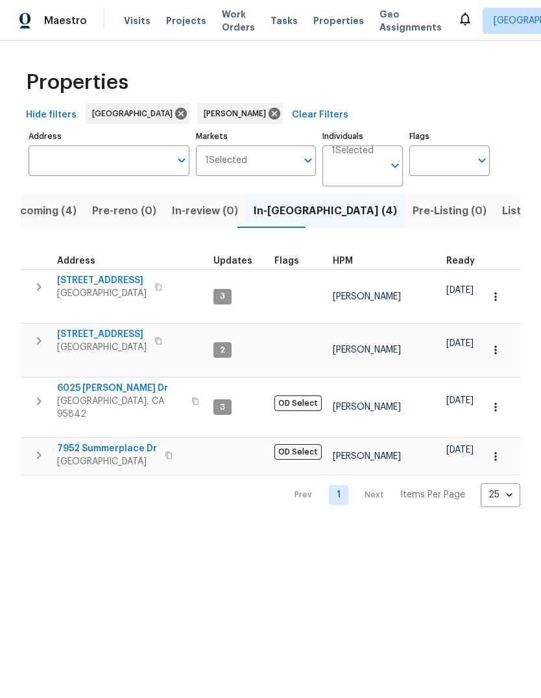
click at [33, 208] on span "Upcoming (4)" at bounding box center [41, 211] width 71 height 18
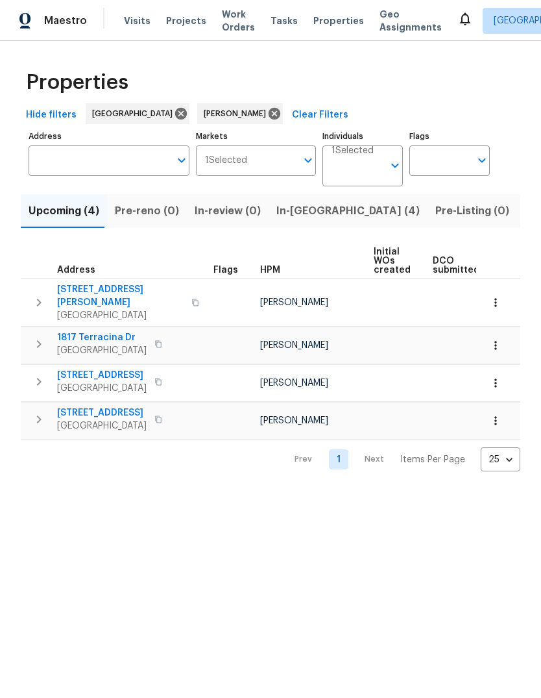
click at [105, 334] on span "1817 Terracina Dr" at bounding box center [102, 337] width 90 height 13
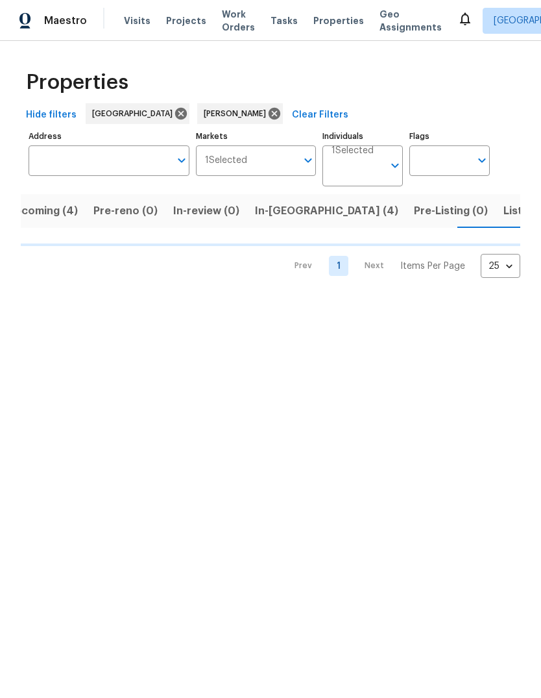
scroll to position [0, 23]
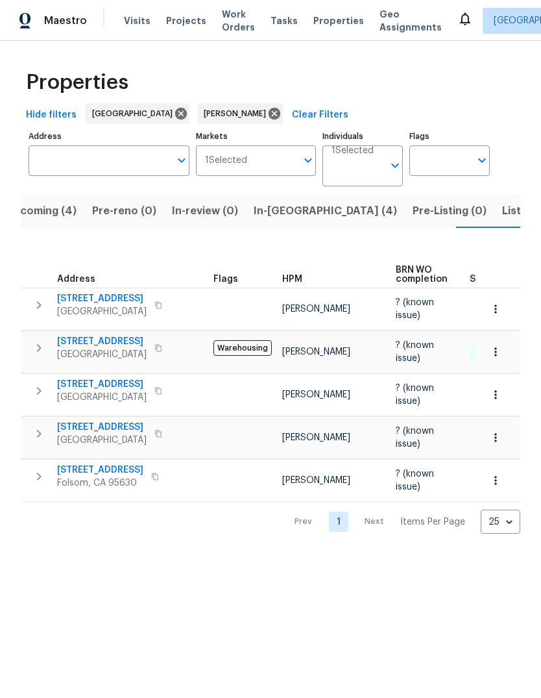
click at [127, 434] on span "3023 Rosemont Dr" at bounding box center [102, 427] width 90 height 13
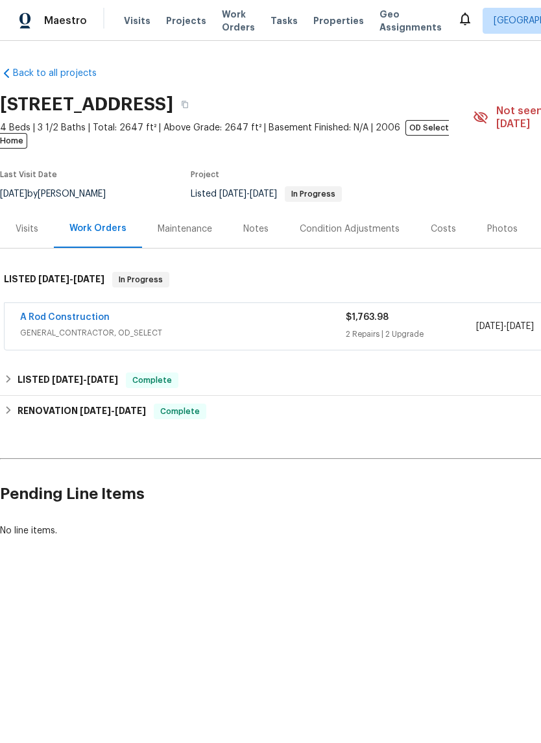
click at [42, 313] on link "A Rod Construction" at bounding box center [65, 317] width 90 height 9
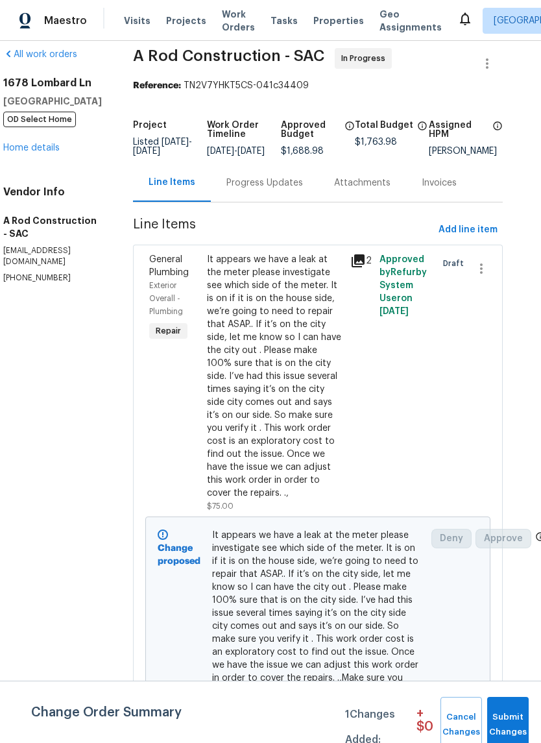
scroll to position [19, 16]
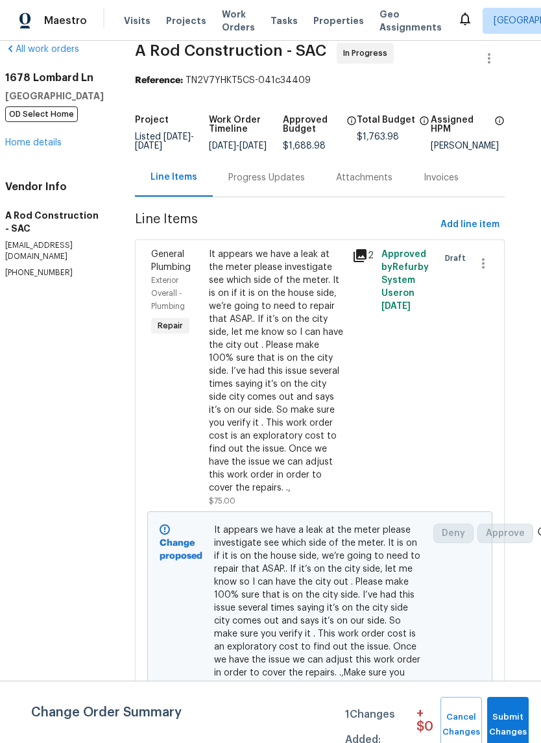
click at [297, 175] on div "Progress Updates" at bounding box center [267, 177] width 108 height 38
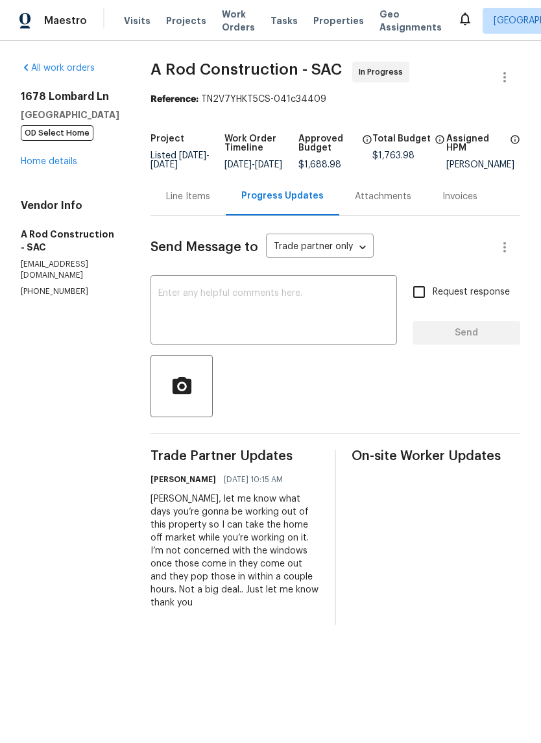
click at [197, 310] on textarea at bounding box center [273, 311] width 231 height 45
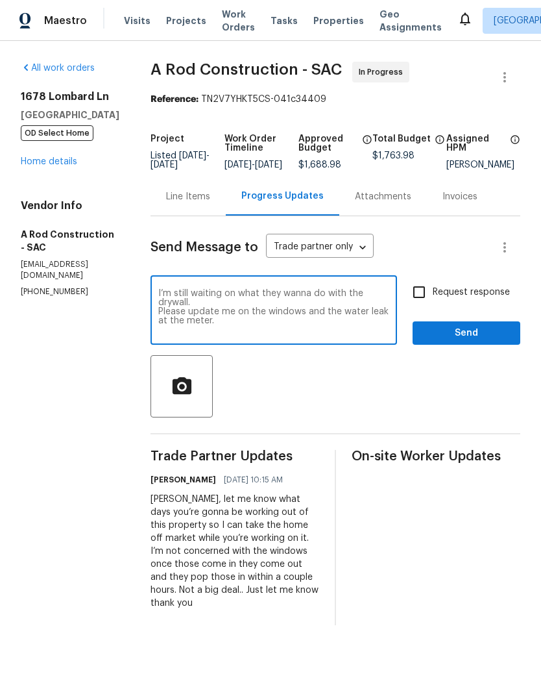
type textarea "I’m still waiting on what they wanna do with the drywall. Please update me on t…"
click at [419, 304] on input "Request response" at bounding box center [419, 292] width 27 height 27
checkbox input "true"
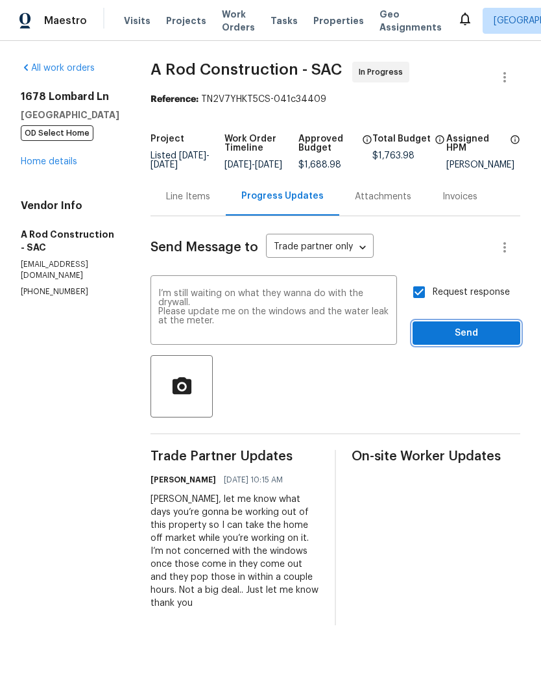
click at [454, 335] on span "Send" at bounding box center [466, 333] width 87 height 16
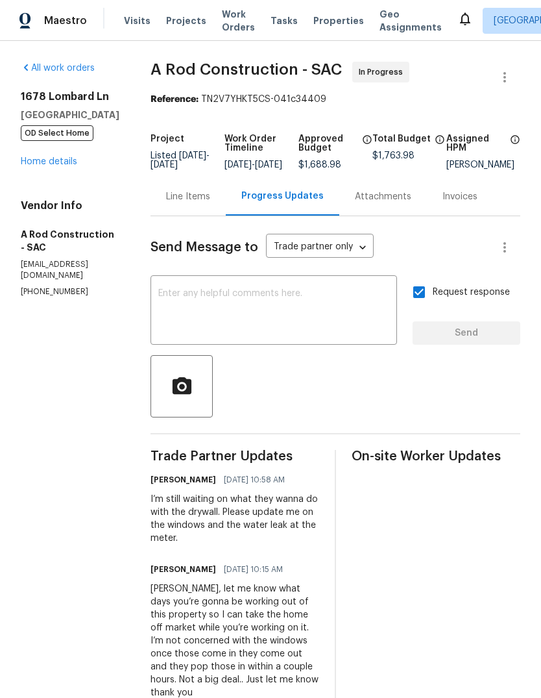
click at [46, 166] on link "Home details" at bounding box center [49, 161] width 56 height 9
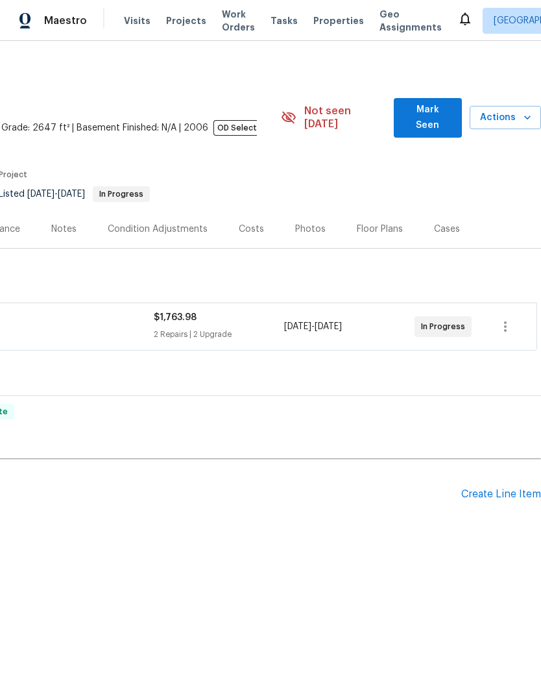
scroll to position [0, 192]
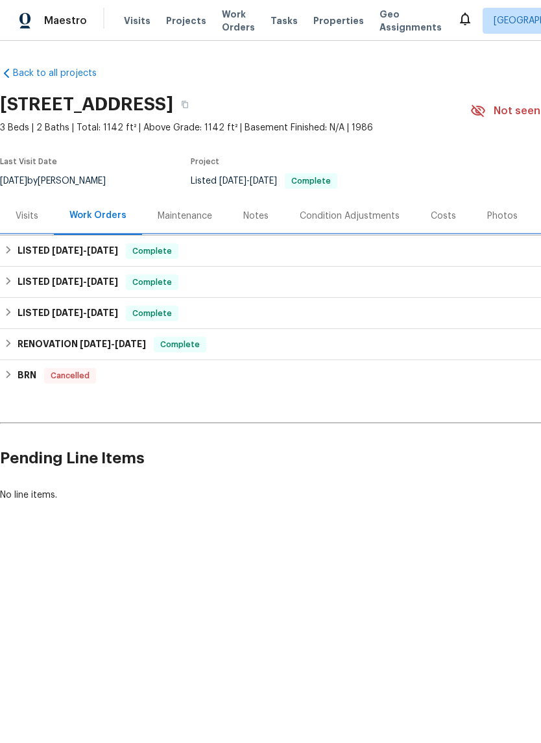
click at [27, 242] on div "LISTED 5/15/25 - 5/23/25 Complete" at bounding box center [367, 251] width 734 height 31
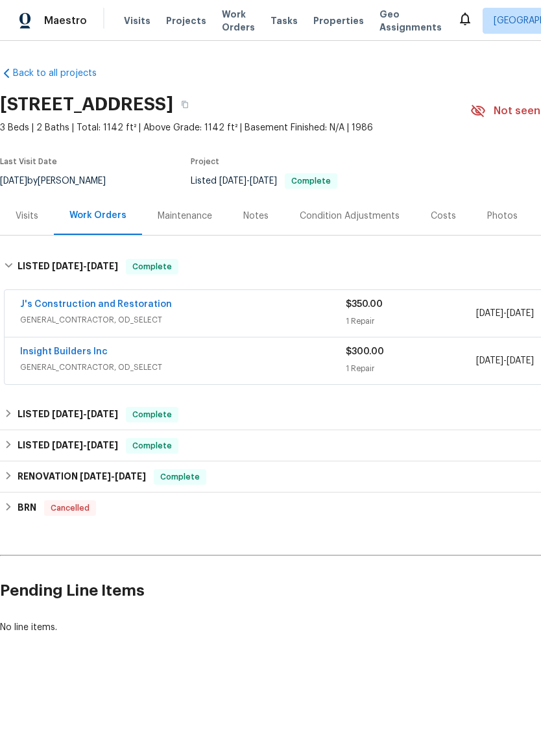
click at [58, 307] on link "J's Construction and Restoration" at bounding box center [96, 304] width 152 height 9
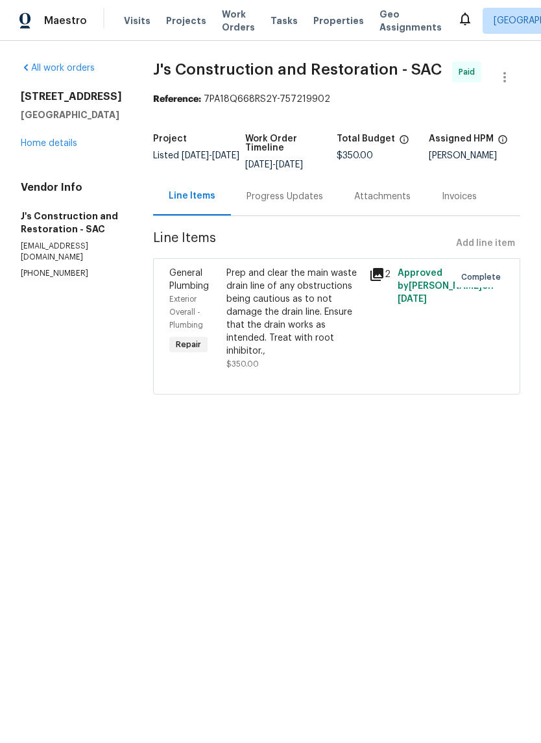
click at [38, 140] on link "Home details" at bounding box center [49, 143] width 56 height 9
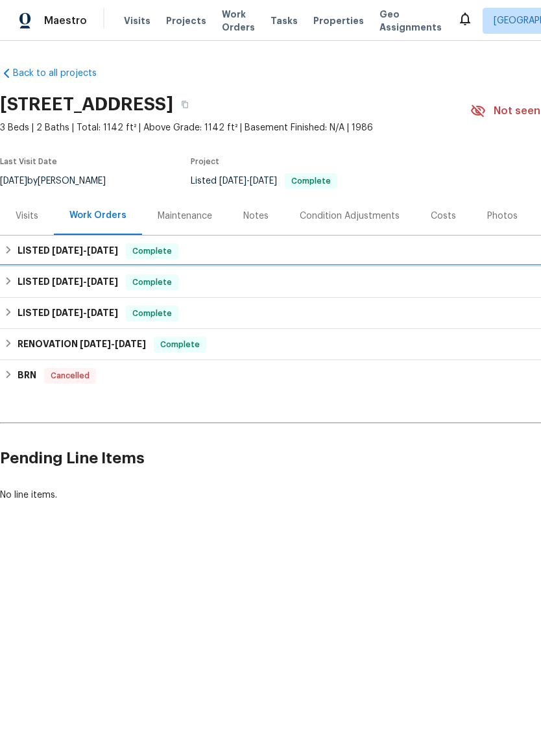
click at [31, 284] on h6 "LISTED 4/2/25 - 4/4/25" at bounding box center [68, 283] width 101 height 16
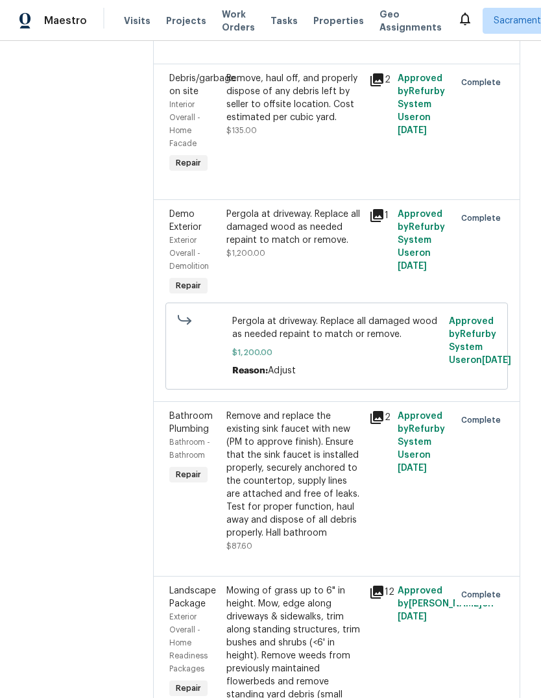
scroll to position [2761, 0]
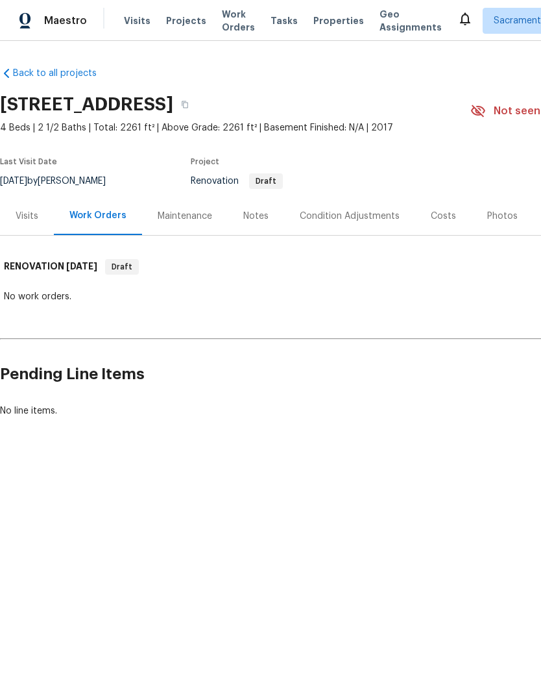
click at [435, 219] on div "Costs" at bounding box center [443, 216] width 25 height 13
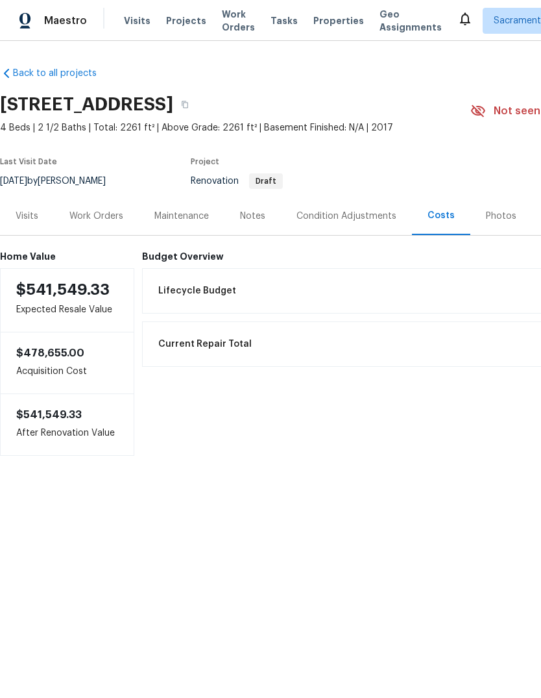
click at [367, 216] on div "Condition Adjustments" at bounding box center [347, 216] width 100 height 13
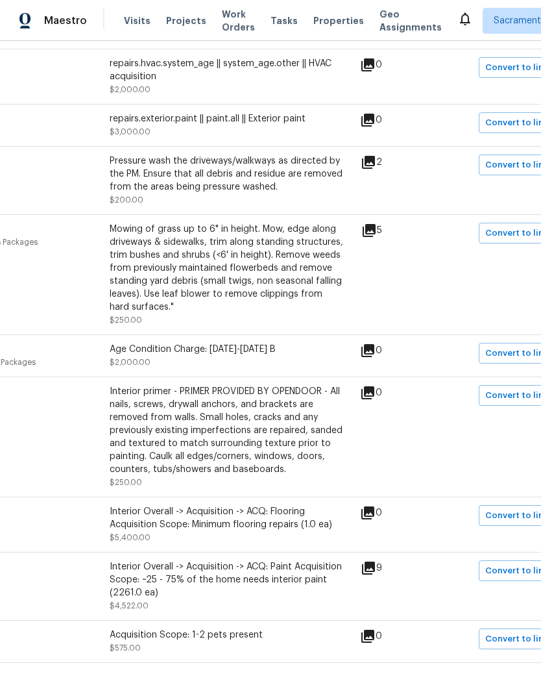
scroll to position [280, 141]
click at [375, 573] on icon at bounding box center [368, 568] width 13 height 13
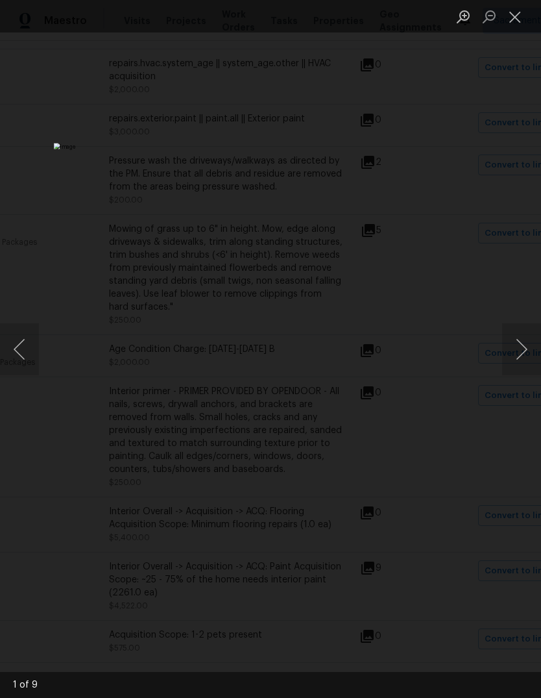
click at [523, 339] on button "Next image" at bounding box center [522, 349] width 39 height 52
click at [512, 16] on button "Close lightbox" at bounding box center [516, 16] width 26 height 23
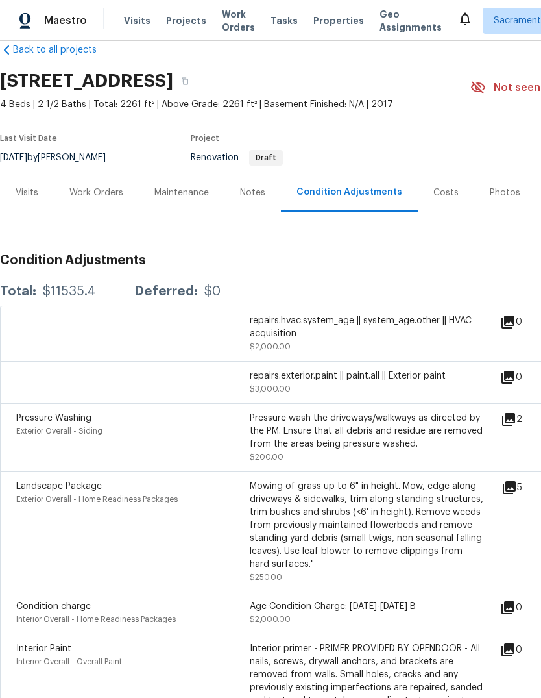
scroll to position [22, 0]
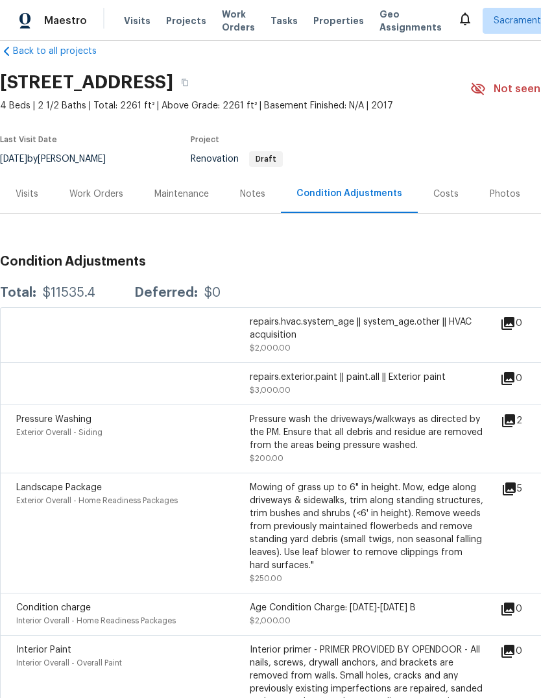
click at [443, 189] on div "Costs" at bounding box center [446, 194] width 25 height 13
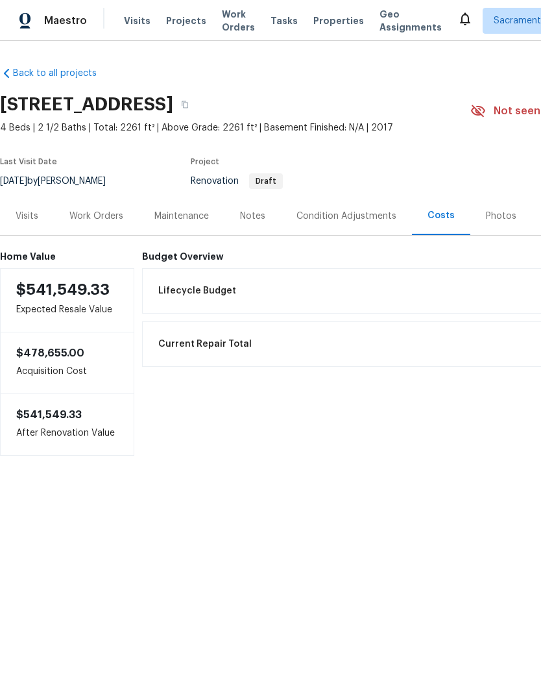
click at [177, 289] on span "Lifecycle Budget" at bounding box center [197, 290] width 78 height 13
click at [184, 253] on h6 "Budget Overview" at bounding box center [438, 256] width 592 height 10
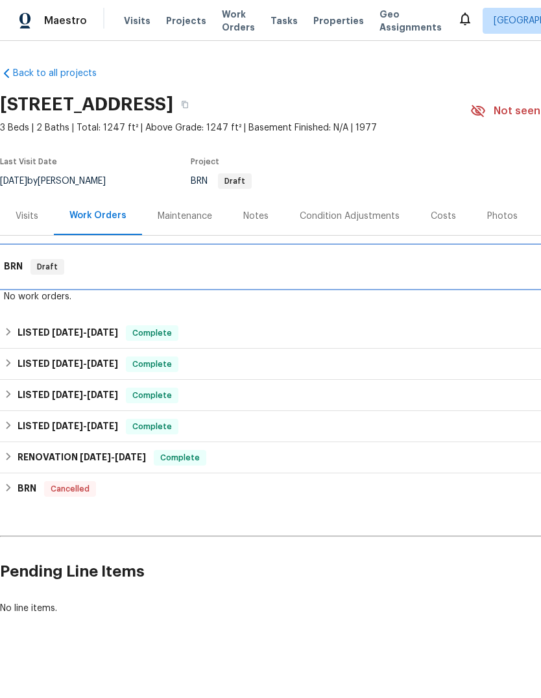
click at [19, 256] on div "BRN Draft" at bounding box center [367, 267] width 734 height 42
